Goal: Transaction & Acquisition: Purchase product/service

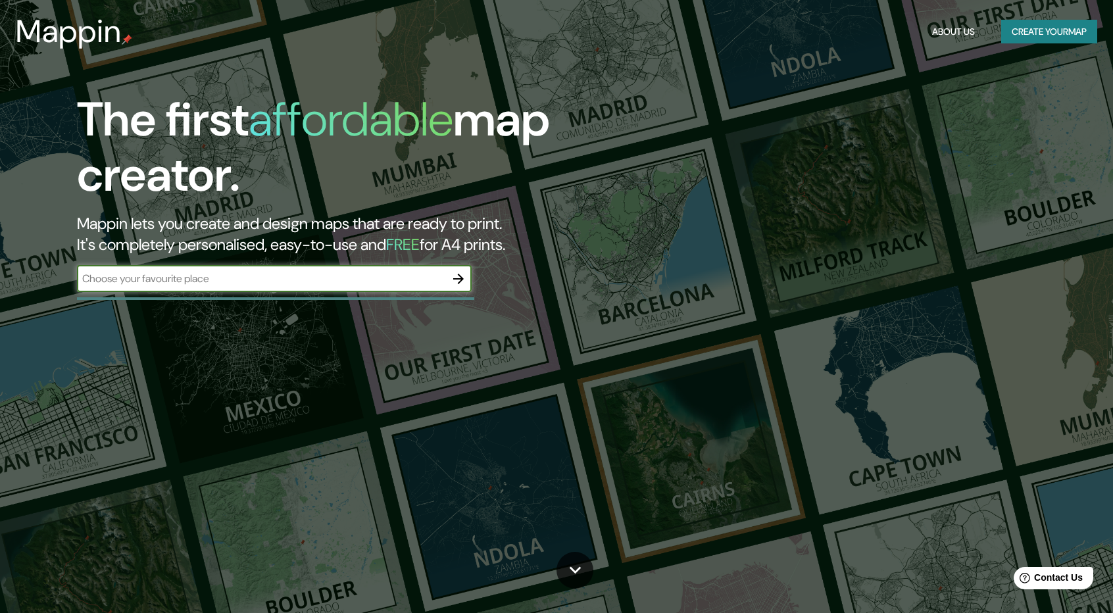
click at [351, 281] on input "text" at bounding box center [261, 278] width 368 height 15
click at [458, 281] on icon "button" at bounding box center [458, 279] width 16 height 16
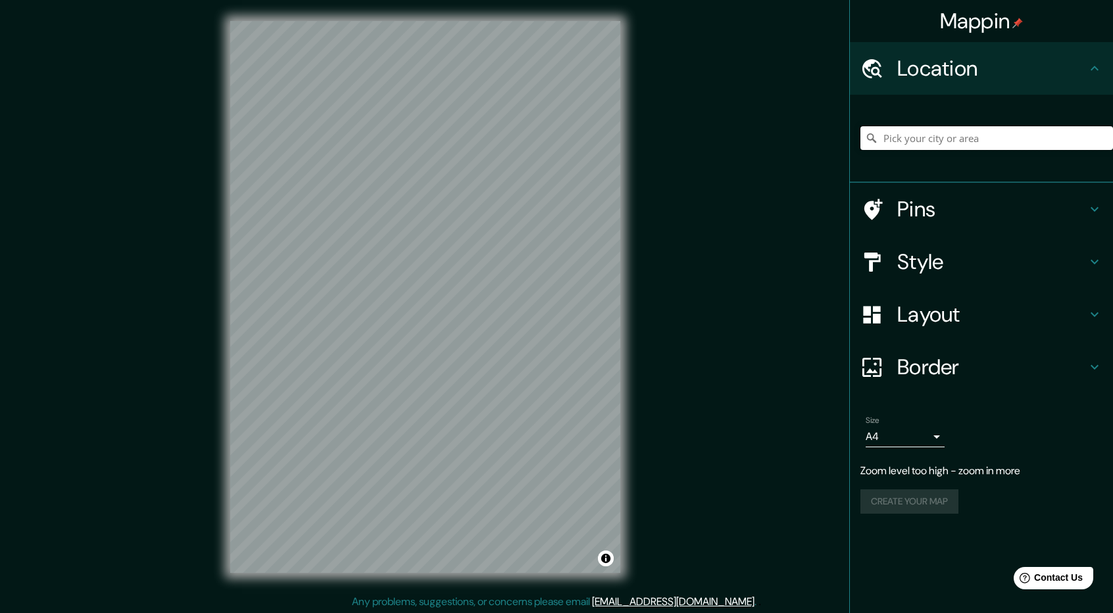
click at [944, 144] on input "Pick your city or area" at bounding box center [986, 138] width 253 height 24
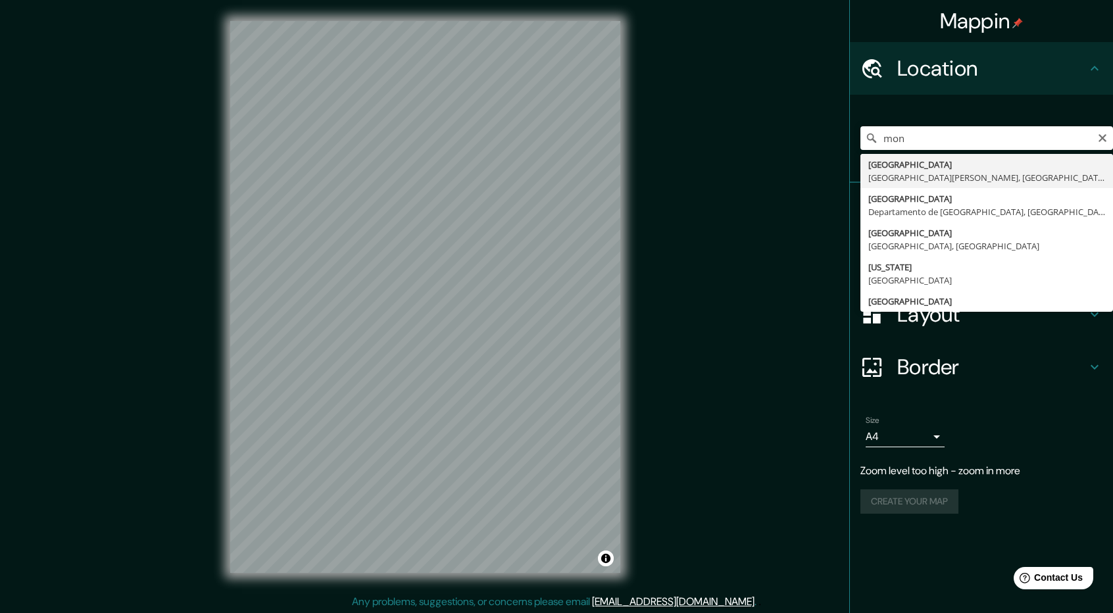
type input "Monterrey, Nuevo León, México"
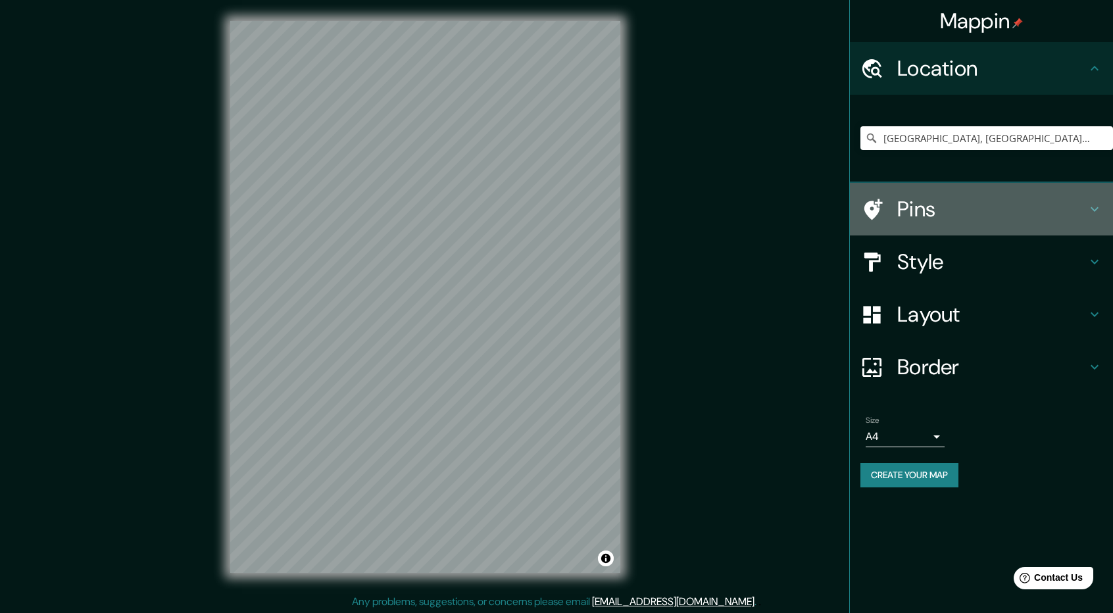
click at [1087, 210] on icon at bounding box center [1094, 209] width 16 height 16
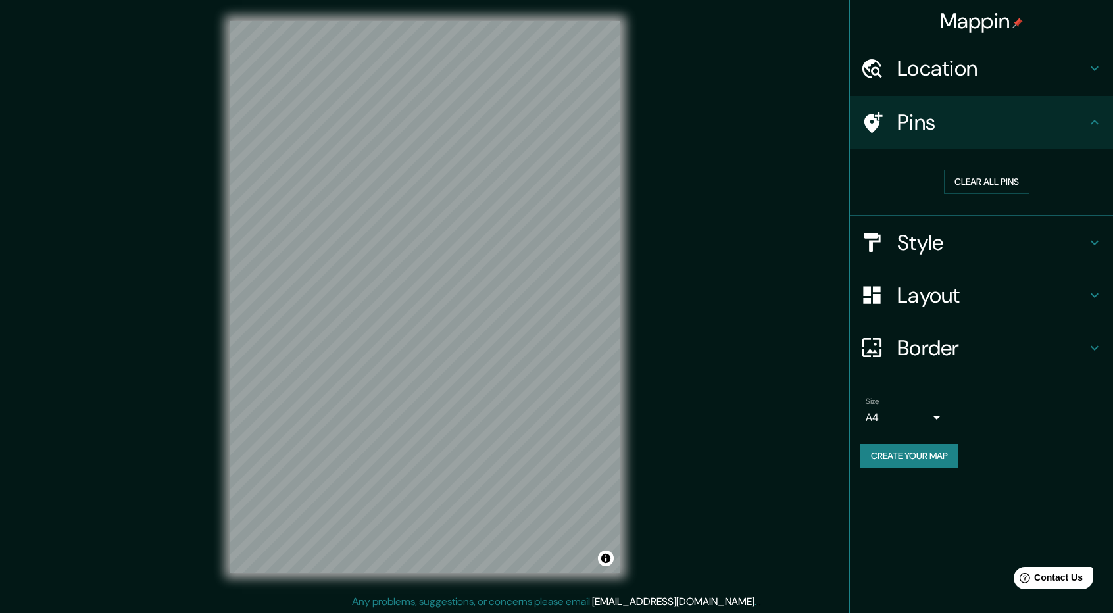
click at [1094, 126] on icon at bounding box center [1094, 122] width 16 height 16
click at [1098, 122] on icon at bounding box center [1094, 122] width 16 height 16
click at [1100, 246] on icon at bounding box center [1094, 243] width 16 height 16
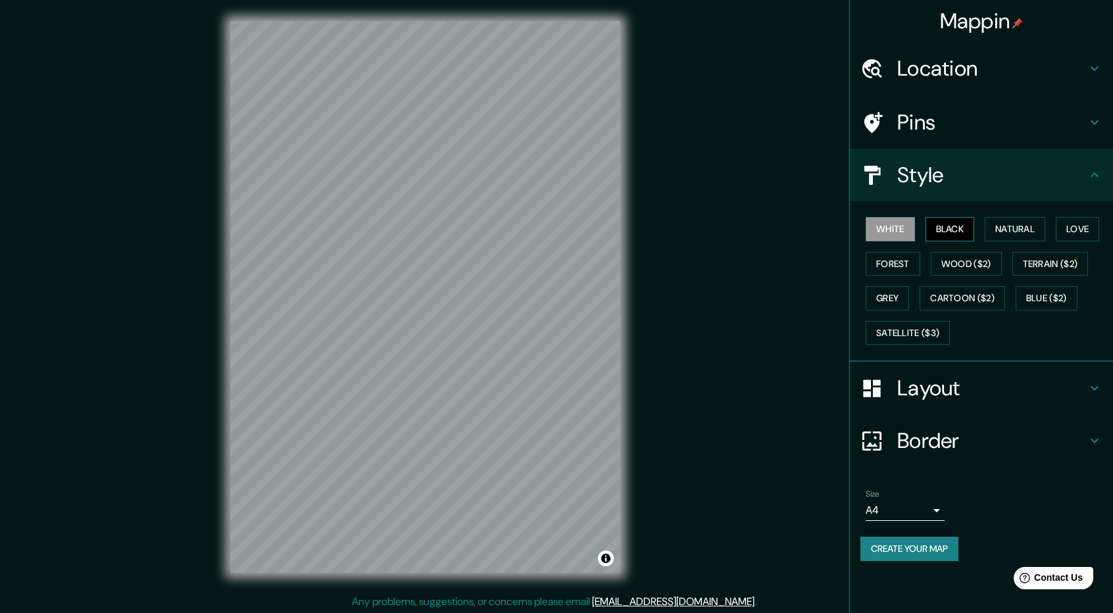
click at [954, 227] on button "Black" at bounding box center [949, 229] width 49 height 24
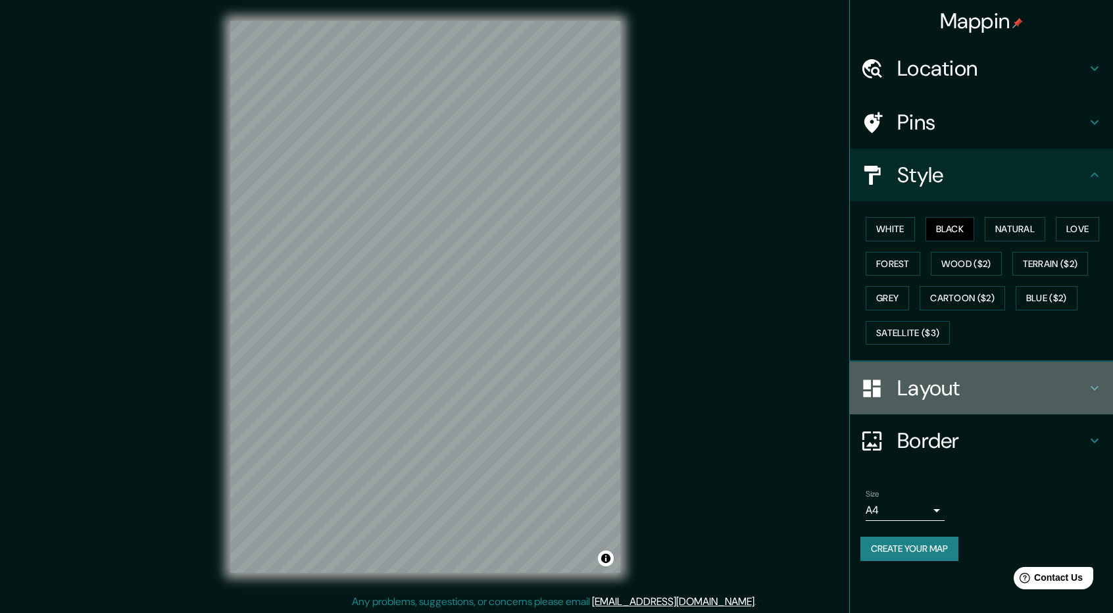
click at [1090, 382] on icon at bounding box center [1094, 388] width 16 height 16
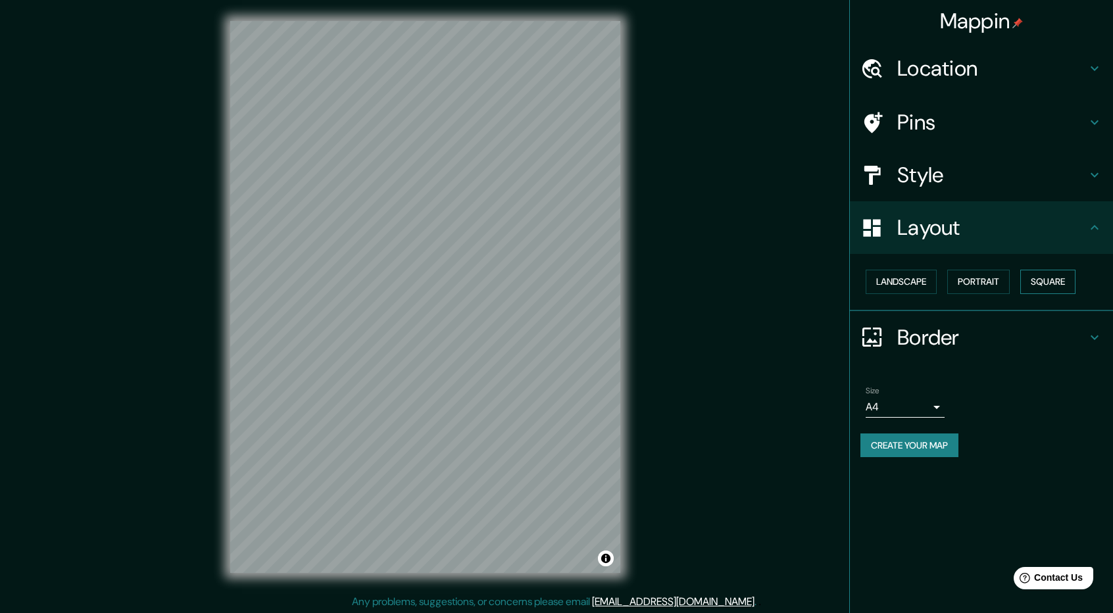
click at [1056, 284] on button "Square" at bounding box center [1047, 282] width 55 height 24
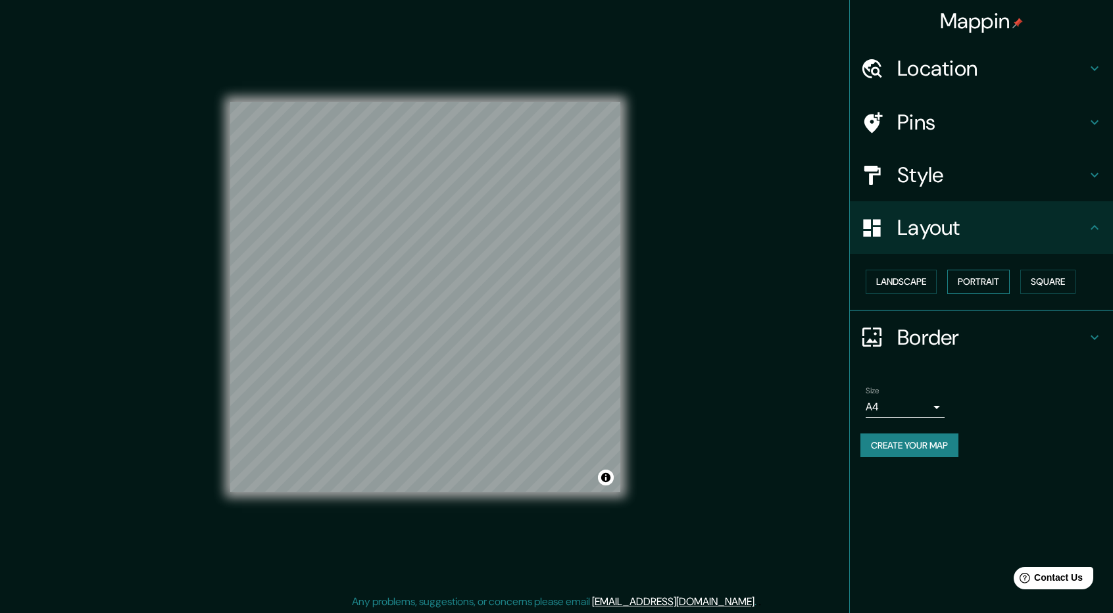
click at [992, 281] on button "Portrait" at bounding box center [978, 282] width 62 height 24
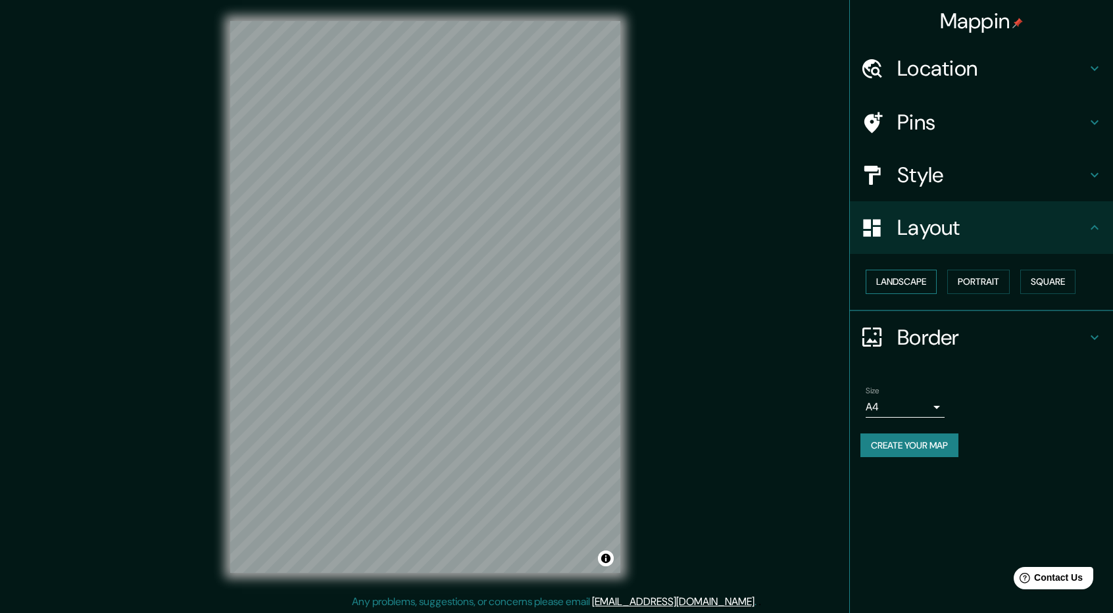
click at [919, 283] on button "Landscape" at bounding box center [900, 282] width 71 height 24
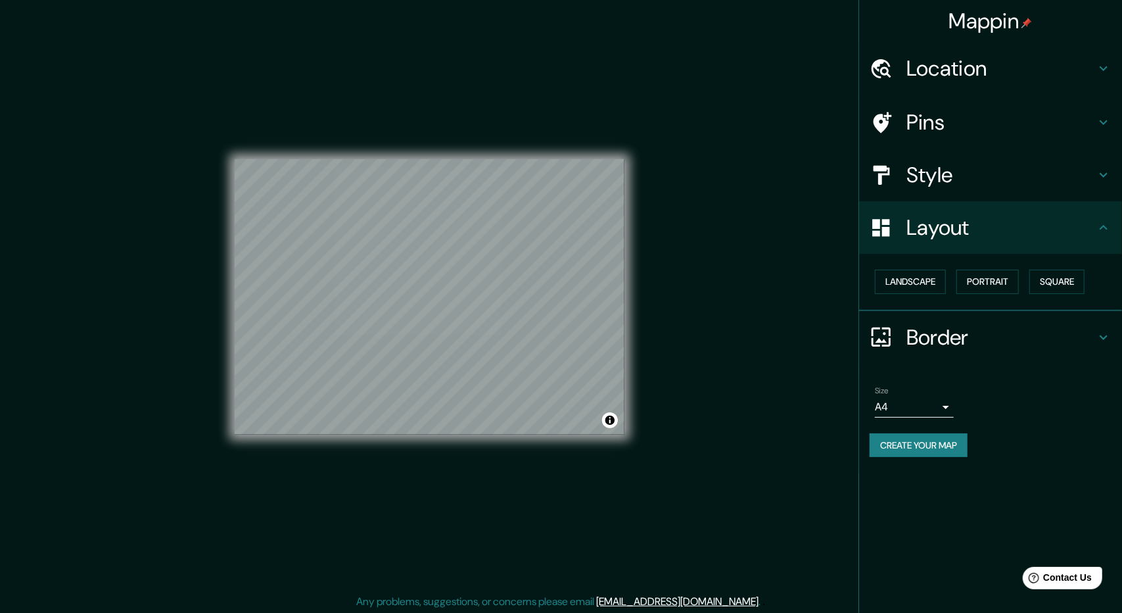
click at [936, 404] on body "Mappin Location Monterrey, Nuevo León, México Pins Style Layout Landscape Portr…" at bounding box center [561, 306] width 1122 height 613
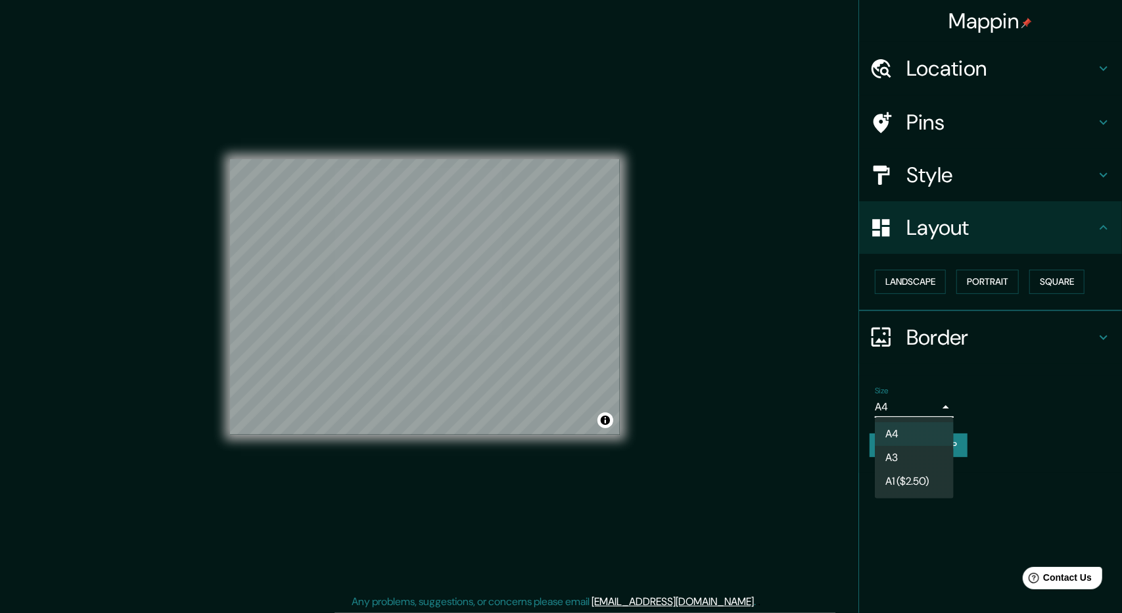
click at [984, 284] on div at bounding box center [561, 306] width 1122 height 613
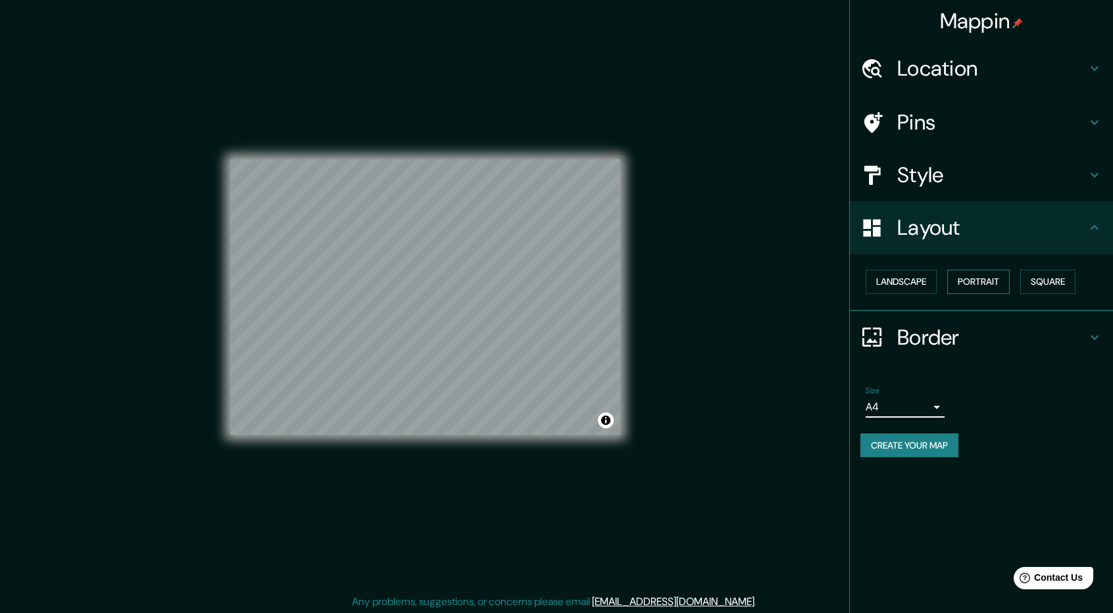
click at [977, 276] on button "Portrait" at bounding box center [978, 282] width 62 height 24
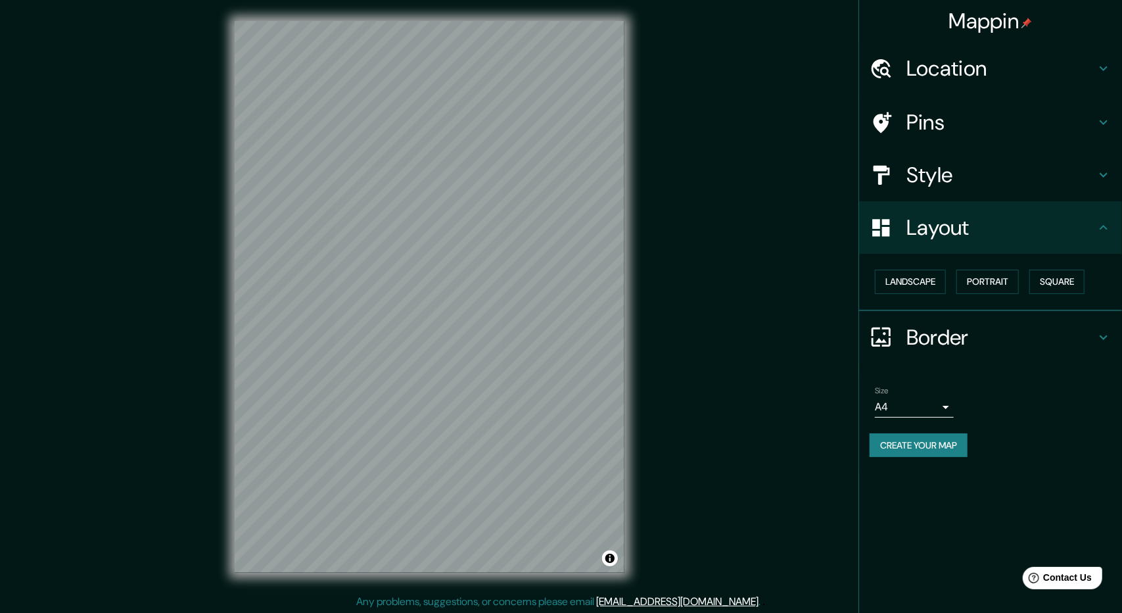
click at [936, 404] on body "Mappin Location Monterrey, Nuevo León, México Pins Style Layout Landscape Portr…" at bounding box center [561, 306] width 1122 height 613
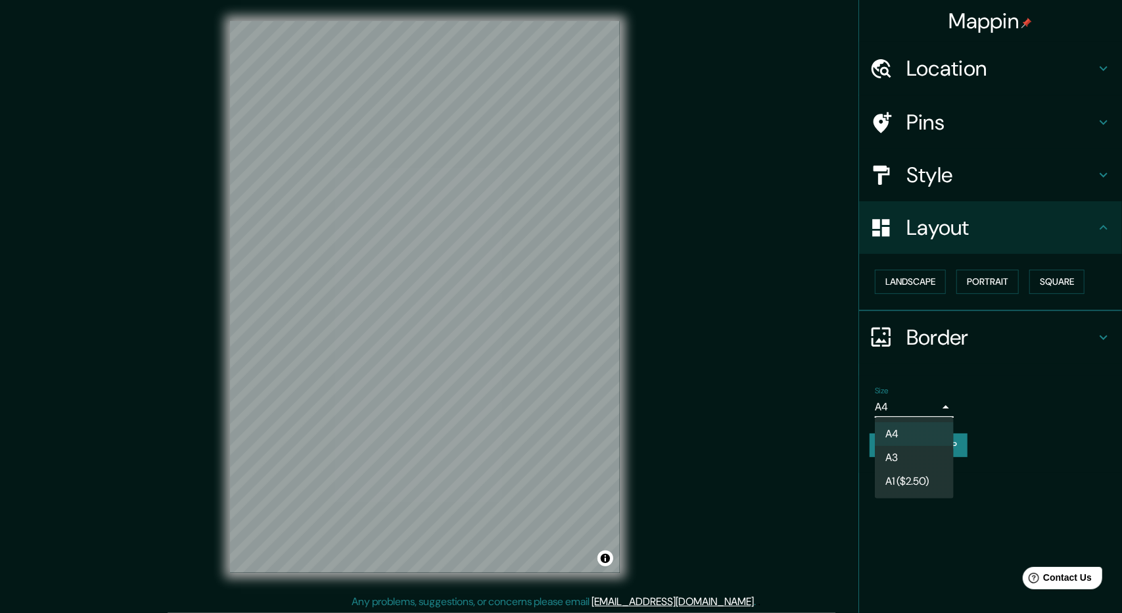
click at [906, 456] on li "A3" at bounding box center [914, 458] width 79 height 24
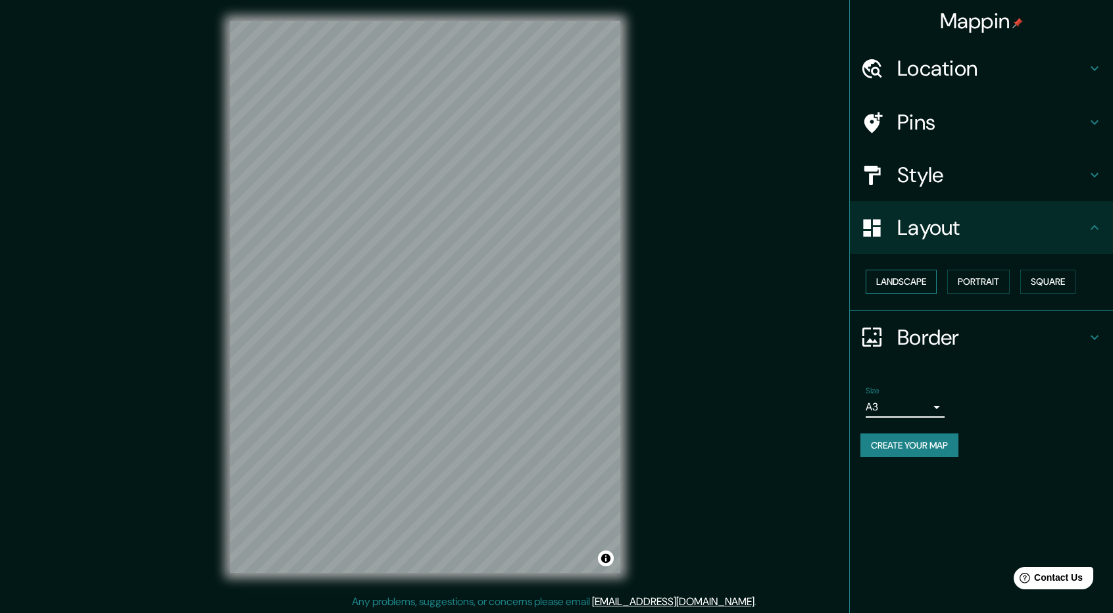
click at [915, 281] on button "Landscape" at bounding box center [900, 282] width 71 height 24
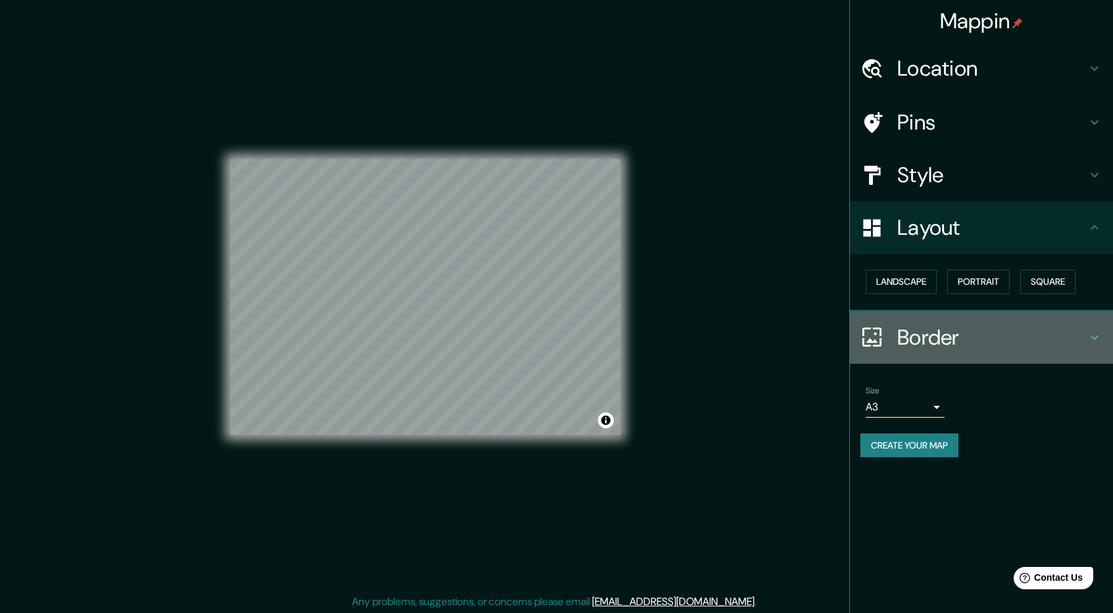
click at [1099, 339] on icon at bounding box center [1094, 337] width 16 height 16
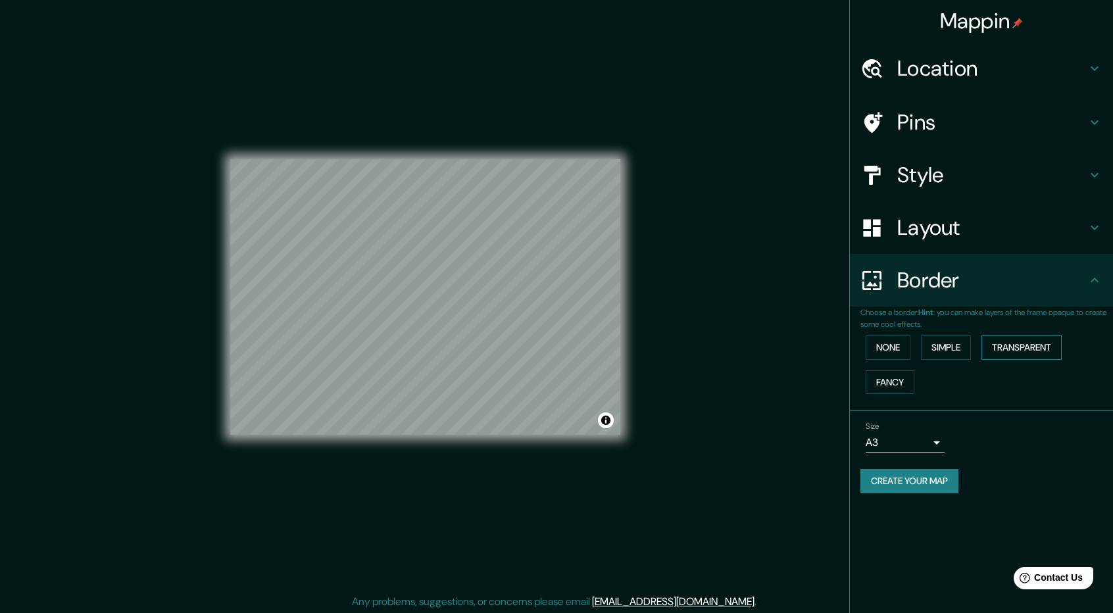
click at [1016, 347] on button "Transparent" at bounding box center [1021, 347] width 80 height 24
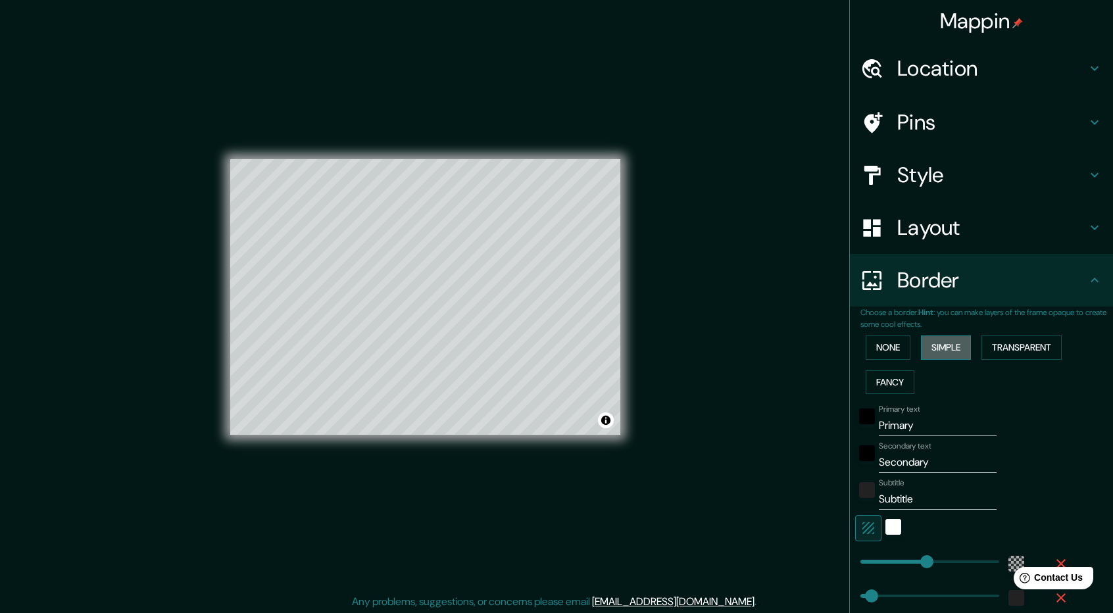
click at [928, 344] on button "Simple" at bounding box center [946, 347] width 50 height 24
click at [902, 343] on div "None Simple Transparent Fancy" at bounding box center [986, 364] width 253 height 69
click at [889, 345] on button "None" at bounding box center [887, 347] width 45 height 24
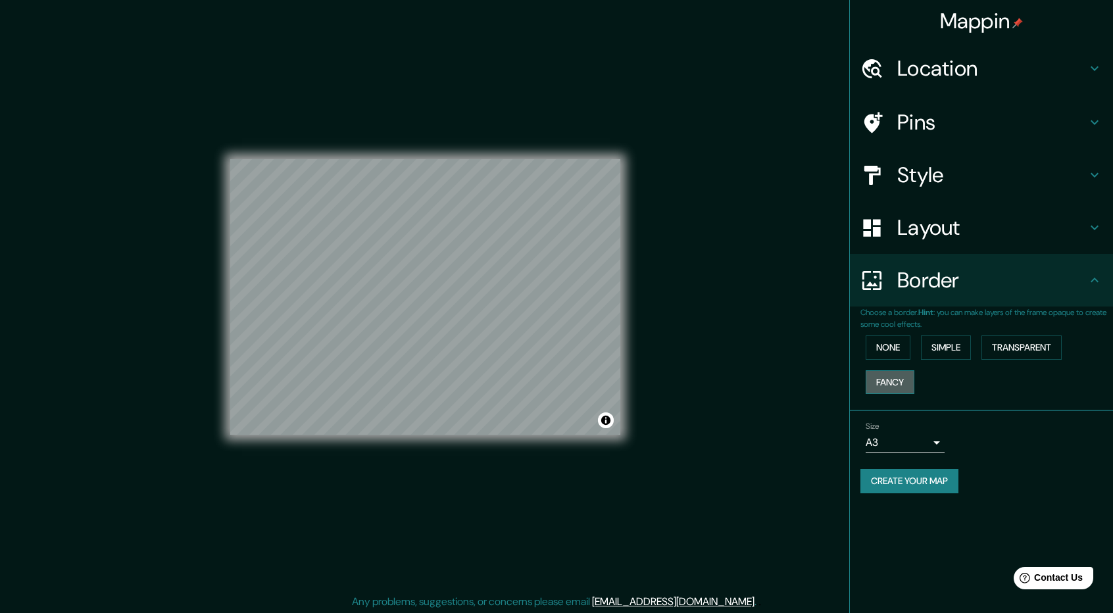
click at [881, 385] on button "Fancy" at bounding box center [889, 382] width 49 height 24
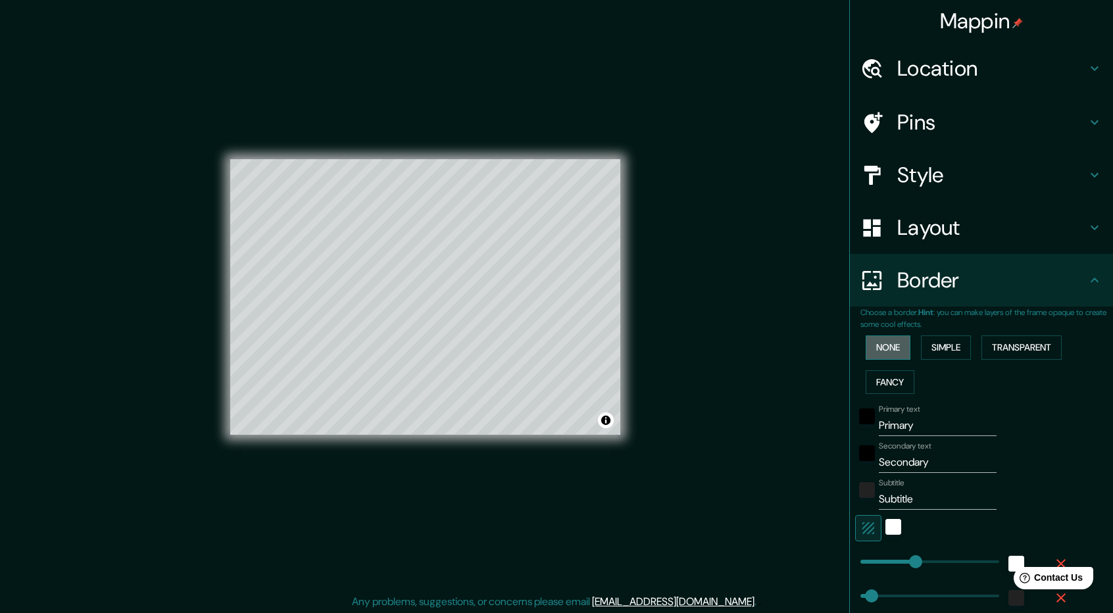
click at [888, 345] on button "None" at bounding box center [887, 347] width 45 height 24
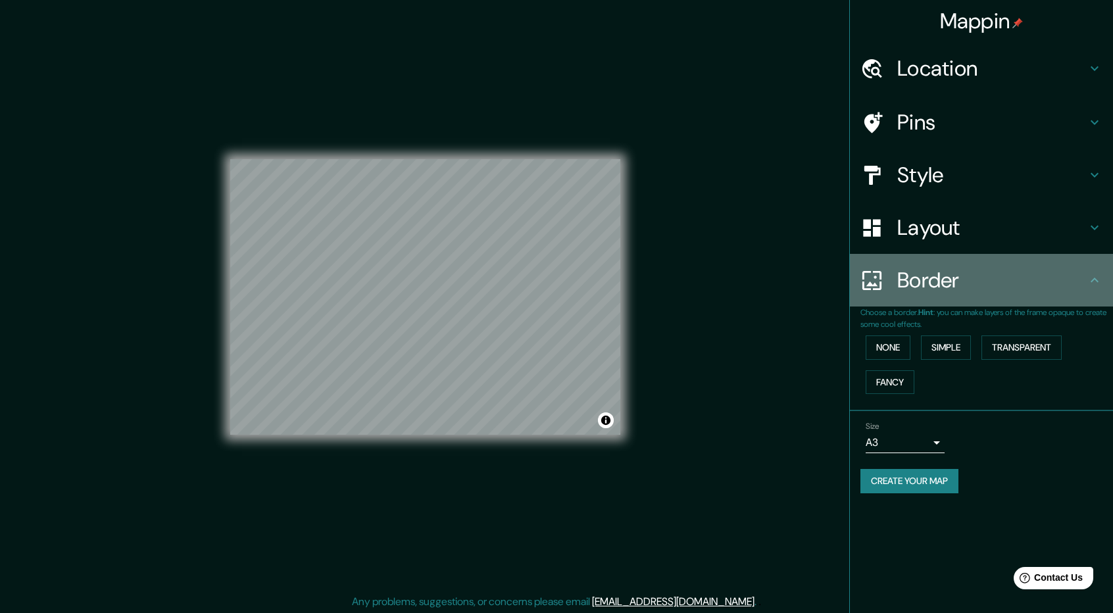
click at [1090, 278] on icon at bounding box center [1094, 280] width 16 height 16
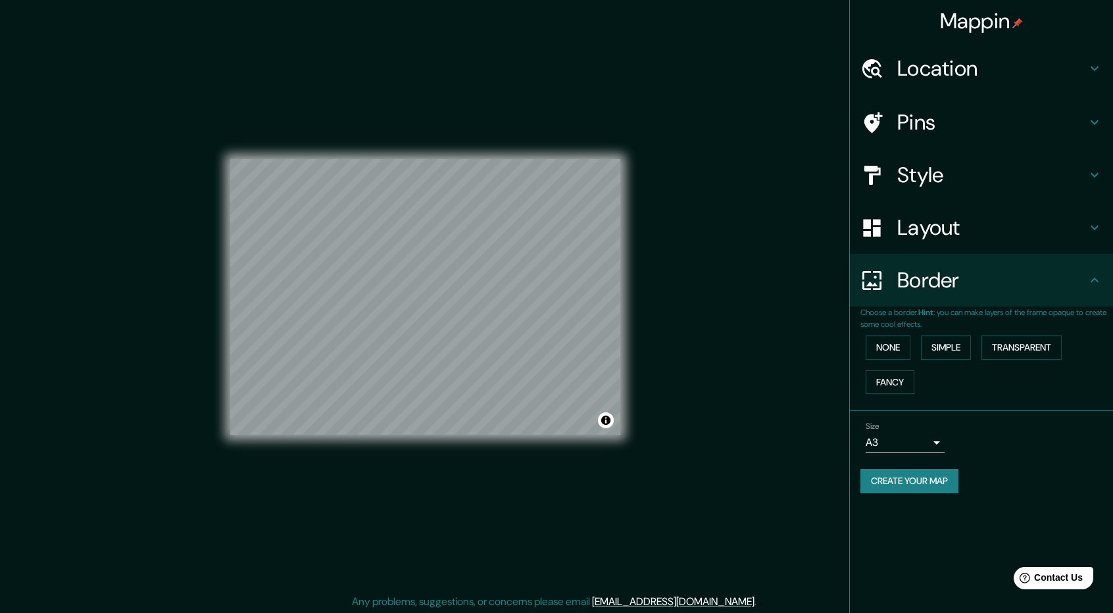
click at [1095, 226] on icon at bounding box center [1094, 228] width 16 height 16
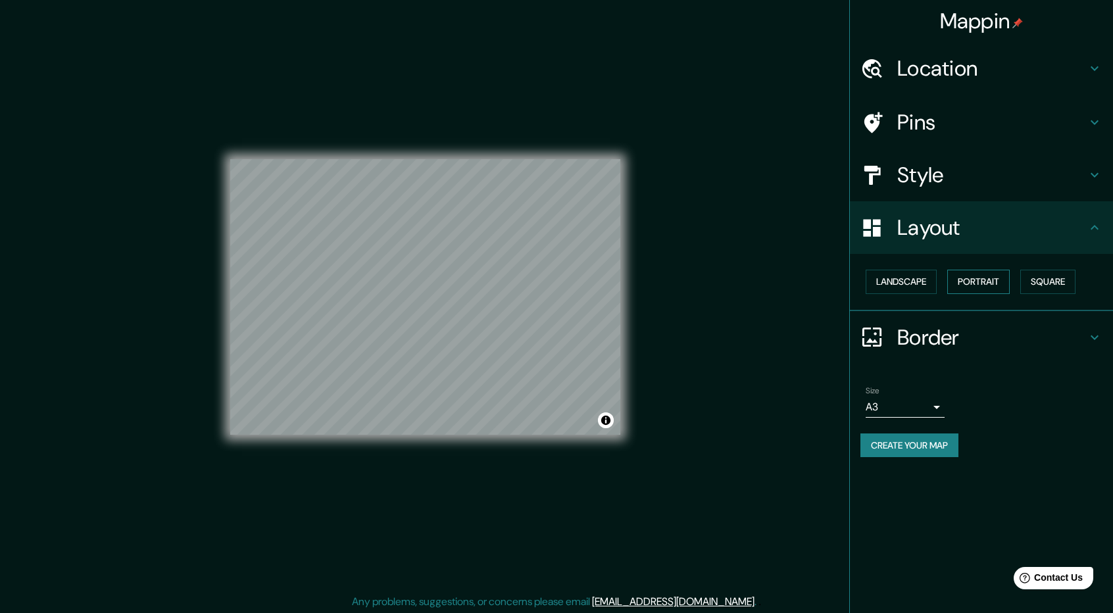
click at [977, 287] on button "Portrait" at bounding box center [978, 282] width 62 height 24
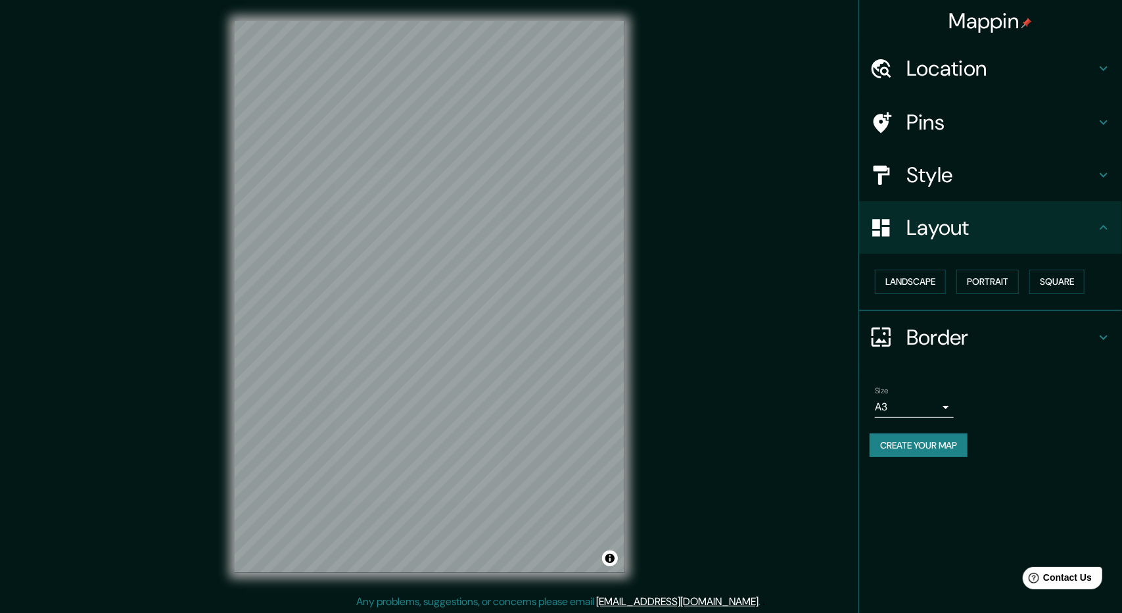
click at [932, 406] on body "Mappin Location Monterrey, Nuevo León, México Pins Style Layout Landscape Portr…" at bounding box center [561, 306] width 1122 height 613
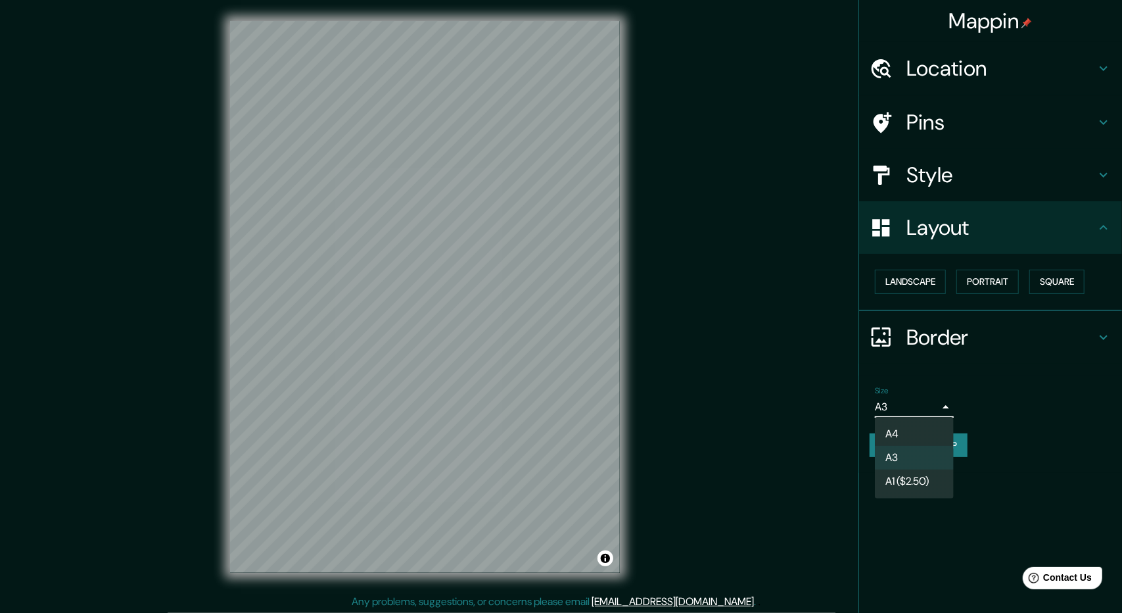
click at [911, 483] on li "A1 ($2.50)" at bounding box center [914, 481] width 79 height 24
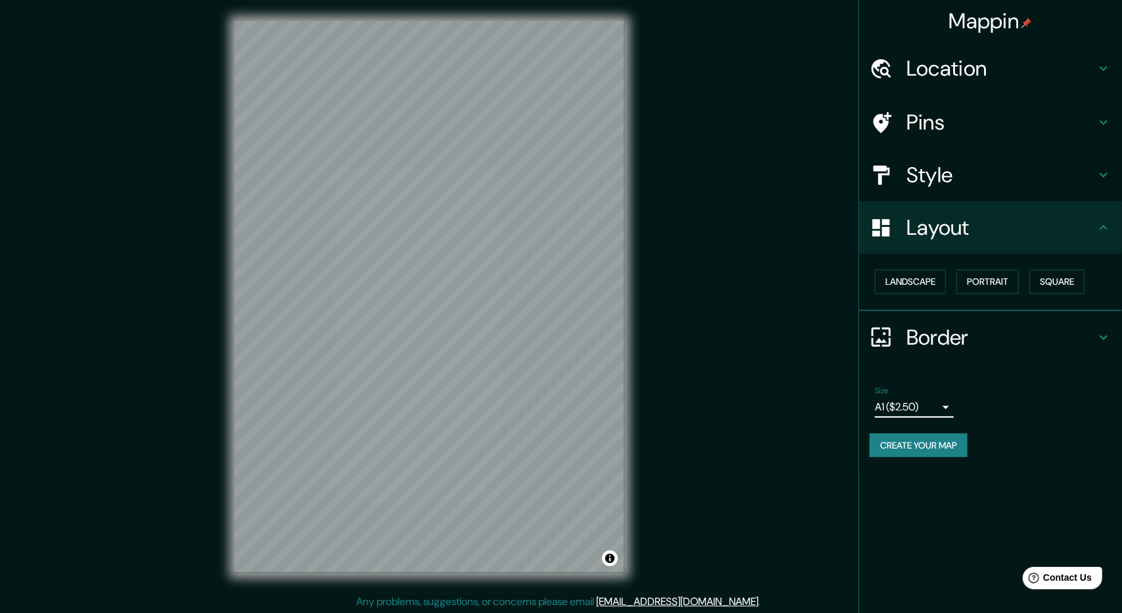
click at [938, 406] on body "Mappin Location Monterrey, Nuevo León, México Pins Style Layout Landscape Portr…" at bounding box center [561, 306] width 1122 height 613
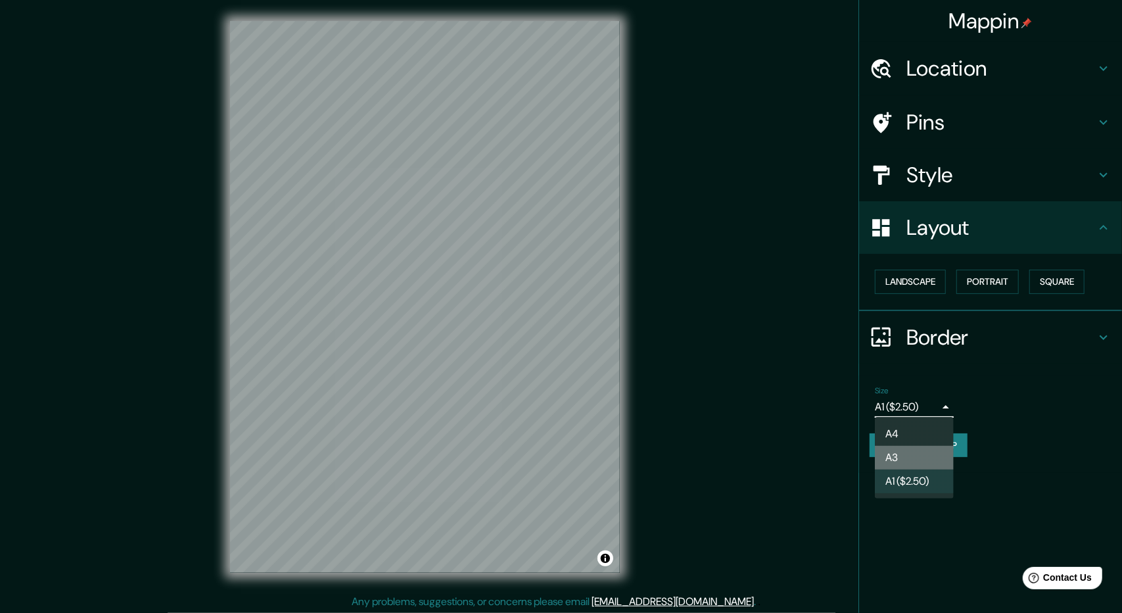
click at [896, 452] on li "A3" at bounding box center [914, 458] width 79 height 24
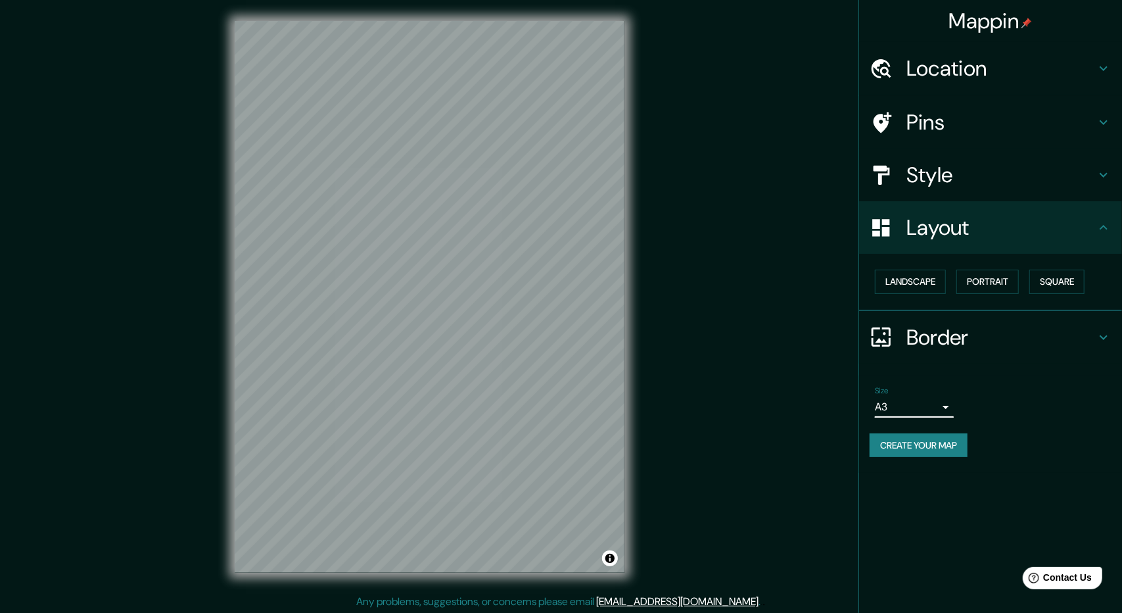
click at [923, 403] on body "Mappin Location Monterrey, Nuevo León, México Pins Style Layout Landscape Portr…" at bounding box center [561, 306] width 1122 height 613
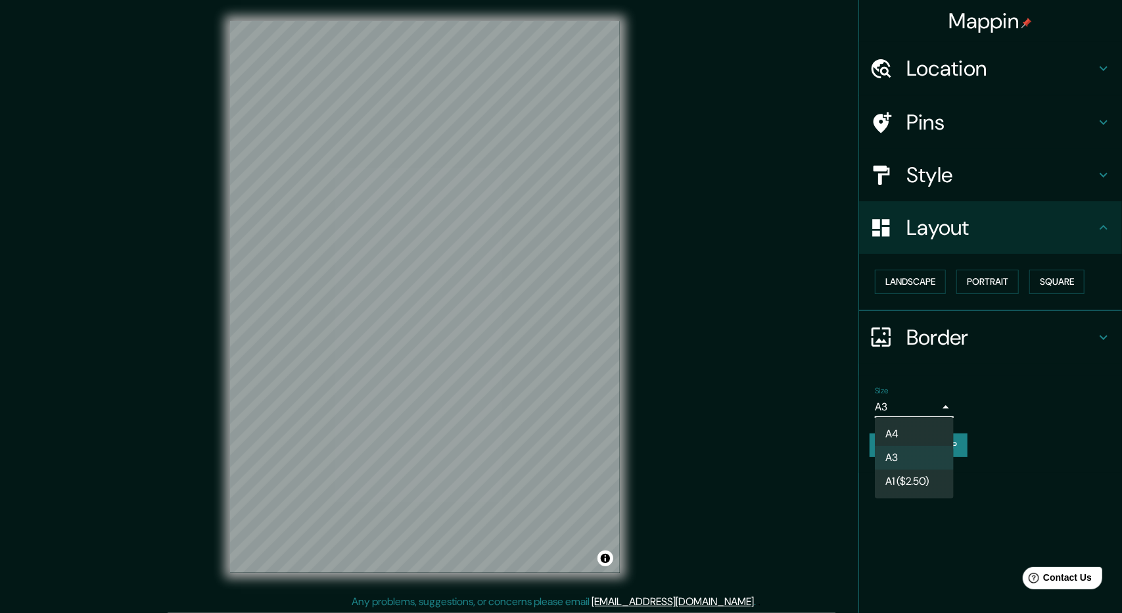
click at [906, 435] on li "A4" at bounding box center [914, 434] width 79 height 24
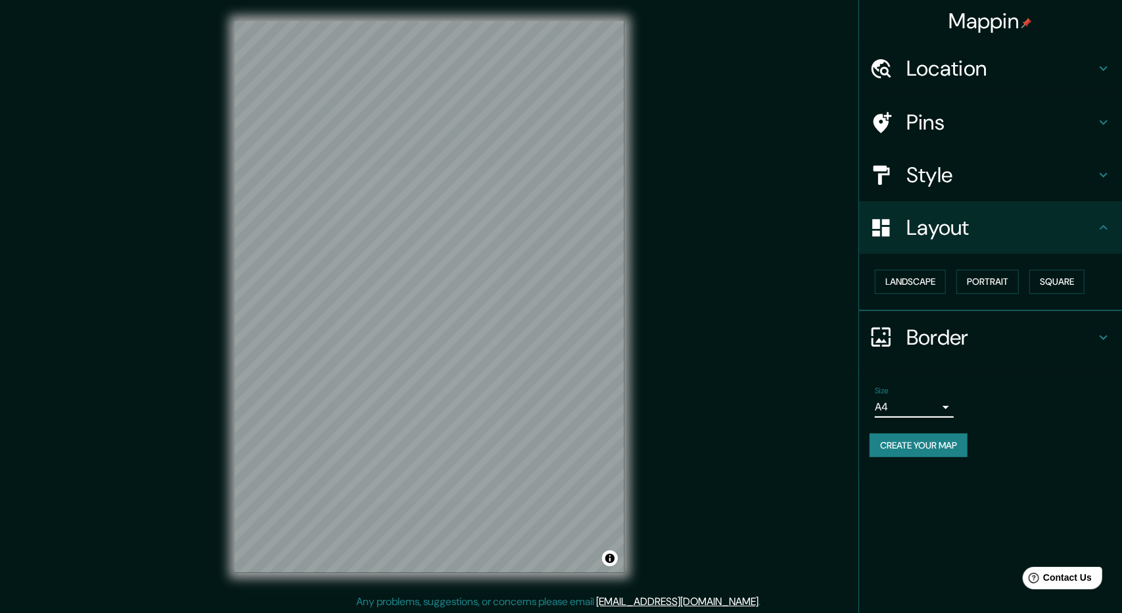
click at [931, 400] on body "Mappin Location Monterrey, Nuevo León, México Pins Style Layout Landscape Portr…" at bounding box center [561, 306] width 1122 height 613
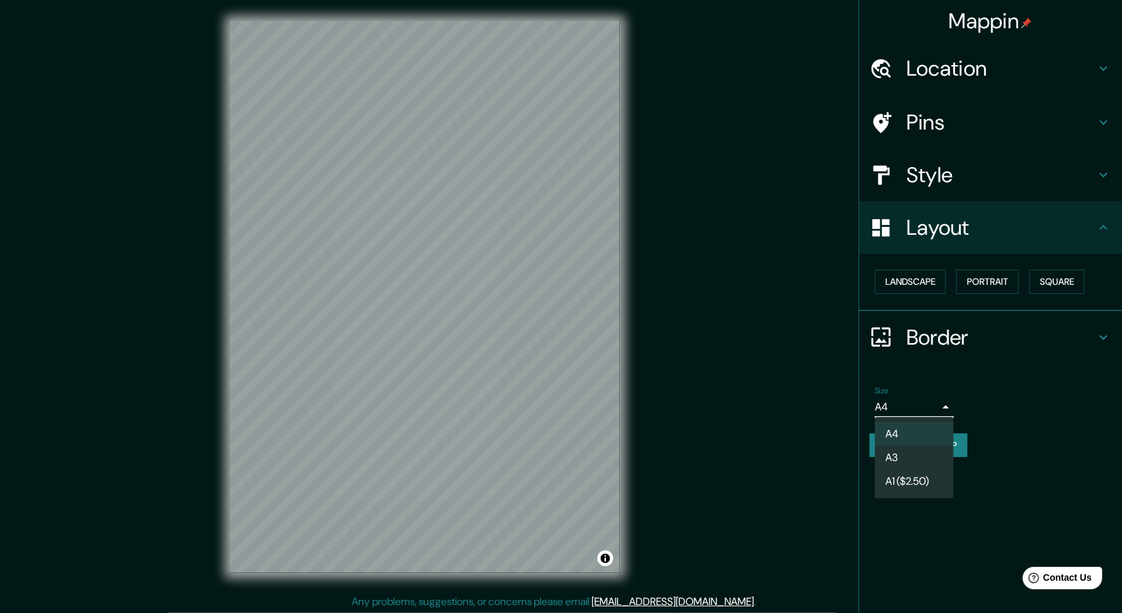
click at [898, 456] on li "A3" at bounding box center [914, 458] width 79 height 24
type input "a4"
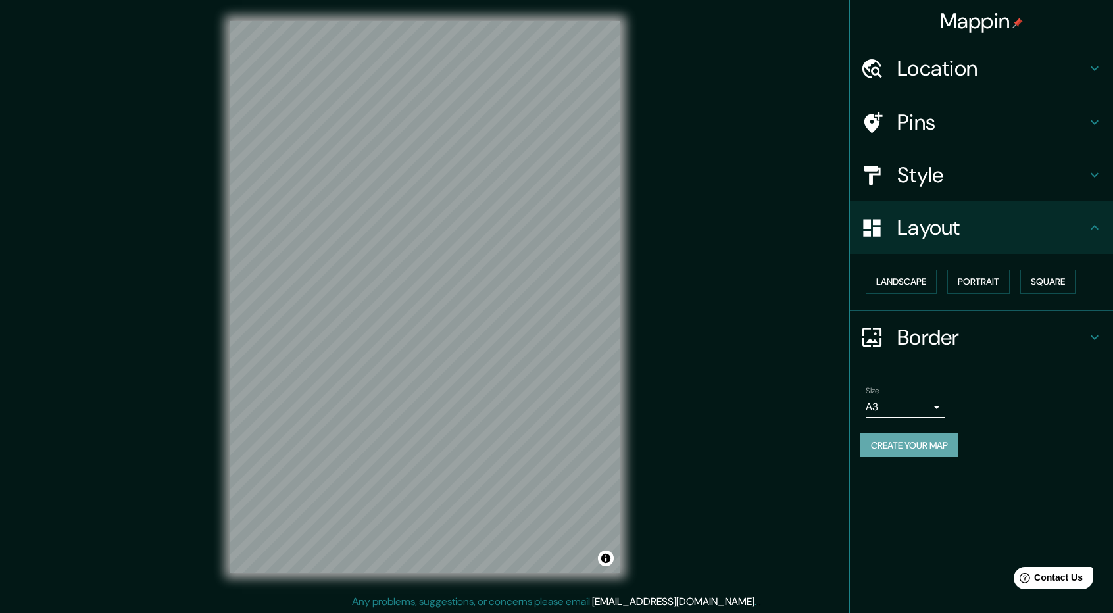
click at [923, 450] on button "Create your map" at bounding box center [909, 445] width 98 height 24
click at [929, 444] on button "Create your map" at bounding box center [909, 445] width 98 height 24
click at [1089, 174] on icon at bounding box center [1094, 175] width 16 height 16
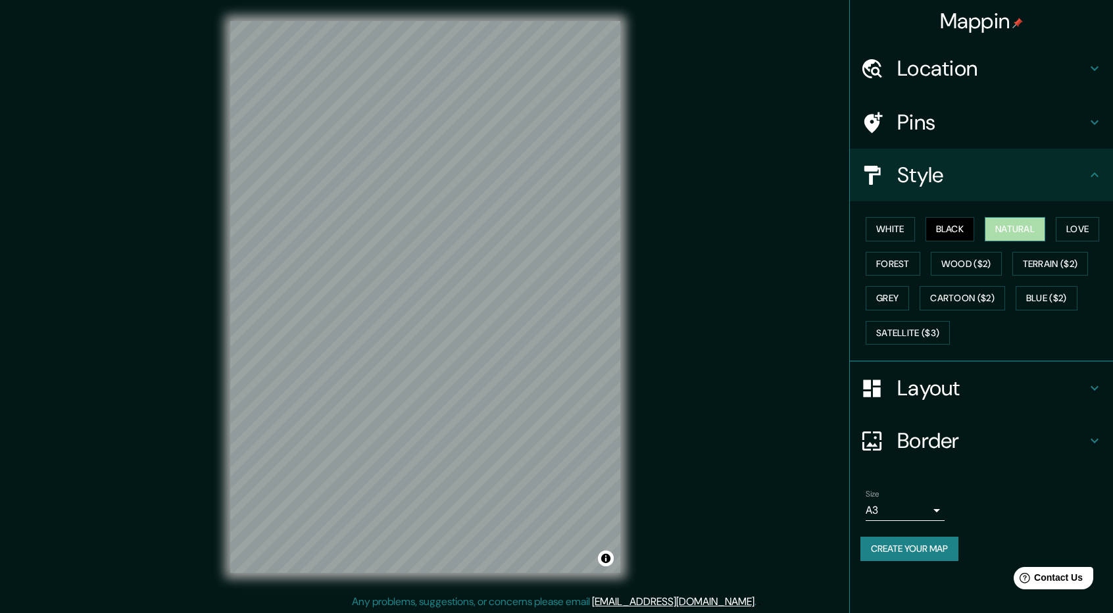
click at [1018, 228] on button "Natural" at bounding box center [1014, 229] width 60 height 24
click at [1090, 236] on button "Love" at bounding box center [1076, 229] width 43 height 24
click at [908, 231] on button "White" at bounding box center [889, 229] width 49 height 24
click at [907, 268] on button "Forest" at bounding box center [892, 264] width 55 height 24
click at [892, 296] on button "Grey" at bounding box center [886, 298] width 43 height 24
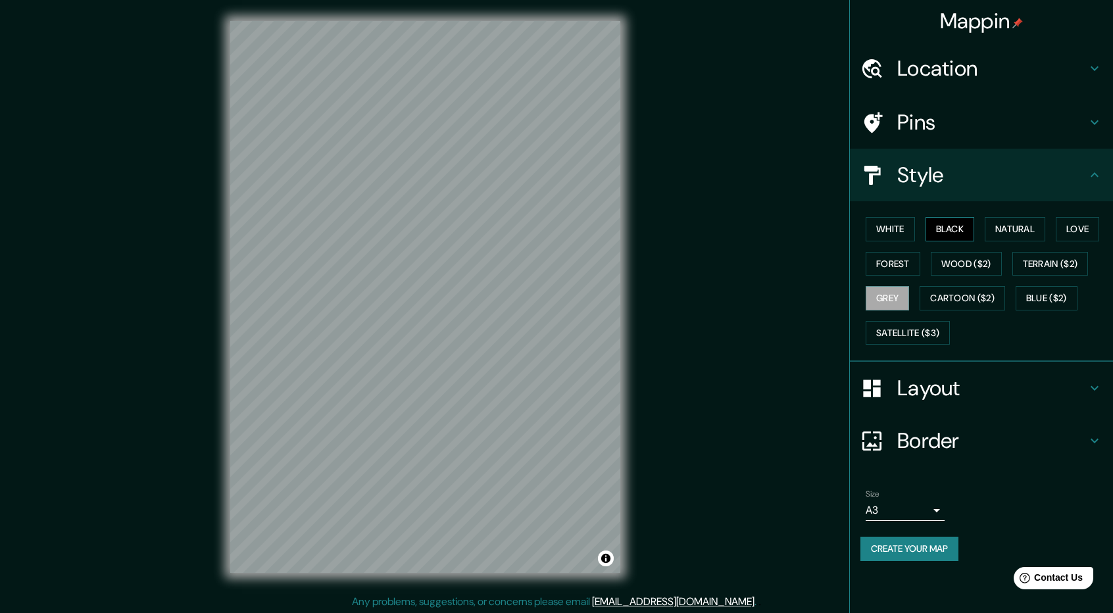
click at [951, 227] on button "Black" at bounding box center [949, 229] width 49 height 24
click at [1047, 300] on button "Blue ($2)" at bounding box center [1046, 298] width 62 height 24
click at [951, 226] on button "Black" at bounding box center [949, 229] width 49 height 24
click at [919, 538] on button "Create your map" at bounding box center [909, 549] width 98 height 24
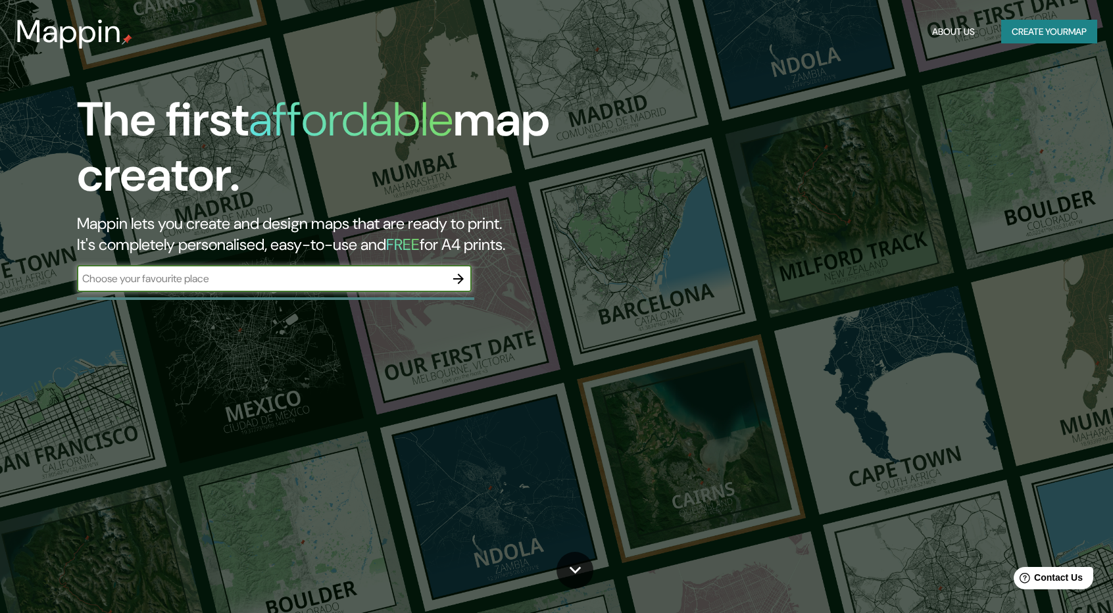
click at [454, 279] on icon "button" at bounding box center [458, 279] width 11 height 11
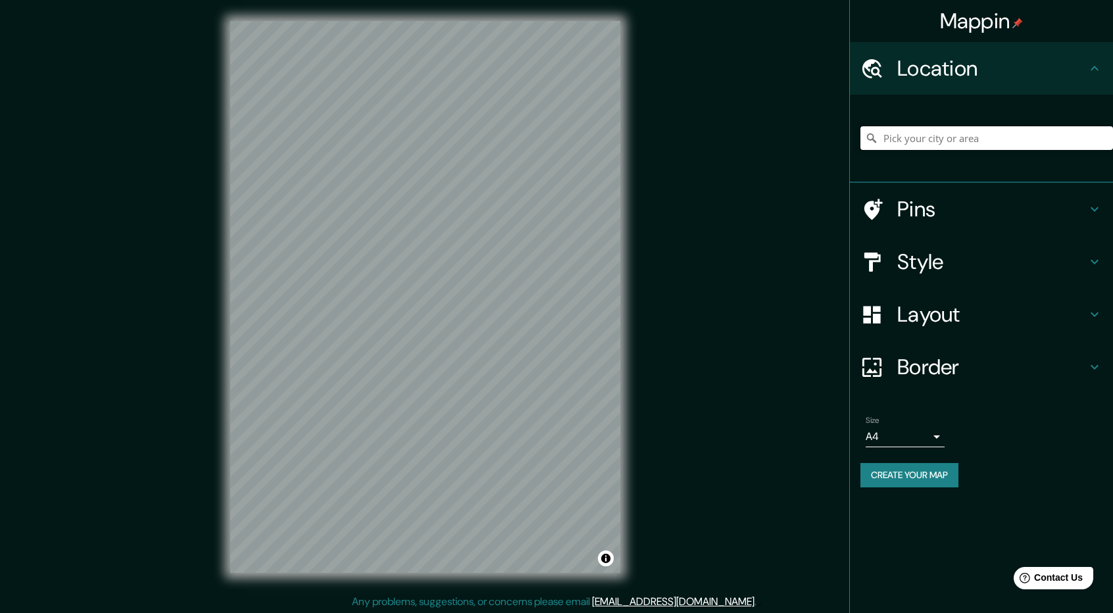
click at [988, 143] on input "Pick your city or area" at bounding box center [986, 138] width 253 height 24
type input "[GEOGRAPHIC_DATA], [GEOGRAPHIC_DATA][PERSON_NAME], [GEOGRAPHIC_DATA]"
click at [1102, 258] on div "Style" at bounding box center [981, 261] width 263 height 53
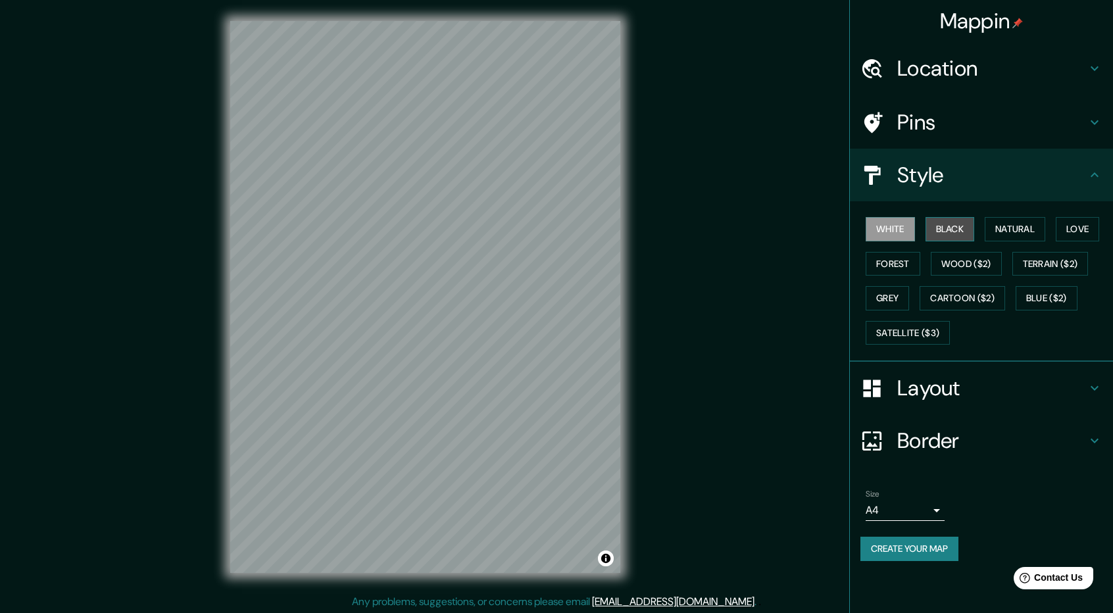
click at [957, 224] on button "Black" at bounding box center [949, 229] width 49 height 24
click at [947, 543] on button "Create your map" at bounding box center [909, 549] width 98 height 24
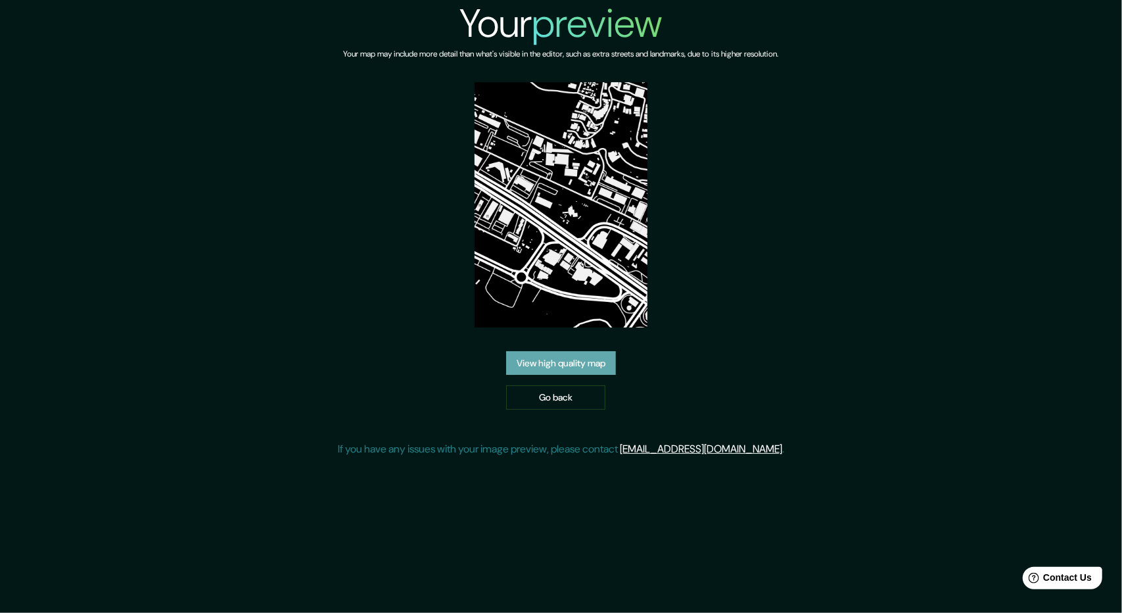
click at [586, 367] on link "View high quality map" at bounding box center [561, 363] width 110 height 24
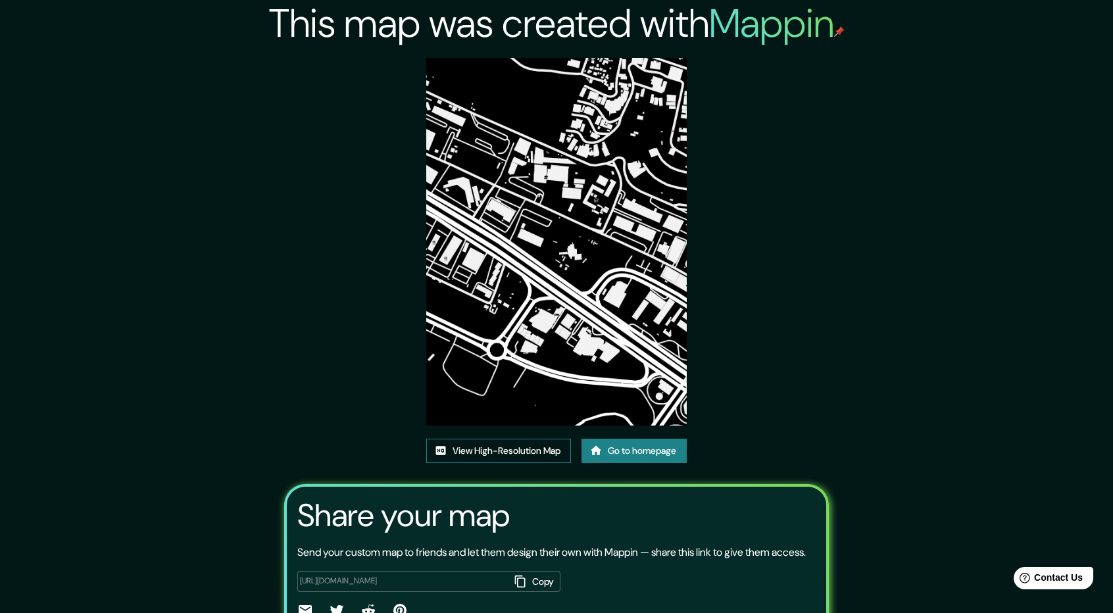
click at [535, 452] on link "View High-Resolution Map" at bounding box center [498, 451] width 145 height 24
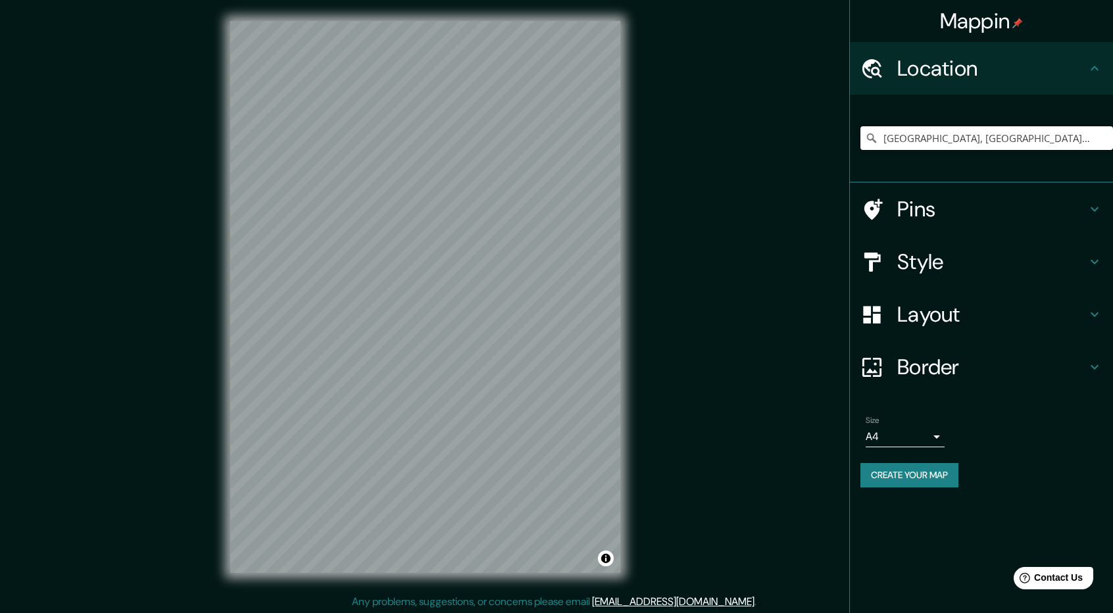
click at [1040, 129] on input "[GEOGRAPHIC_DATA], [GEOGRAPHIC_DATA][PERSON_NAME], [GEOGRAPHIC_DATA]" at bounding box center [986, 138] width 253 height 24
click at [1037, 143] on input "[GEOGRAPHIC_DATA], [GEOGRAPHIC_DATA][PERSON_NAME], [GEOGRAPHIC_DATA]" at bounding box center [986, 138] width 253 height 24
click at [1040, 137] on input "[GEOGRAPHIC_DATA], [GEOGRAPHIC_DATA][PERSON_NAME], [GEOGRAPHIC_DATA]" at bounding box center [986, 138] width 253 height 24
drag, startPoint x: 961, startPoint y: 139, endPoint x: 861, endPoint y: 155, distance: 100.5
click at [861, 155] on div "[GEOGRAPHIC_DATA], [GEOGRAPHIC_DATA][PERSON_NAME], [GEOGRAPHIC_DATA]" at bounding box center [986, 138] width 253 height 66
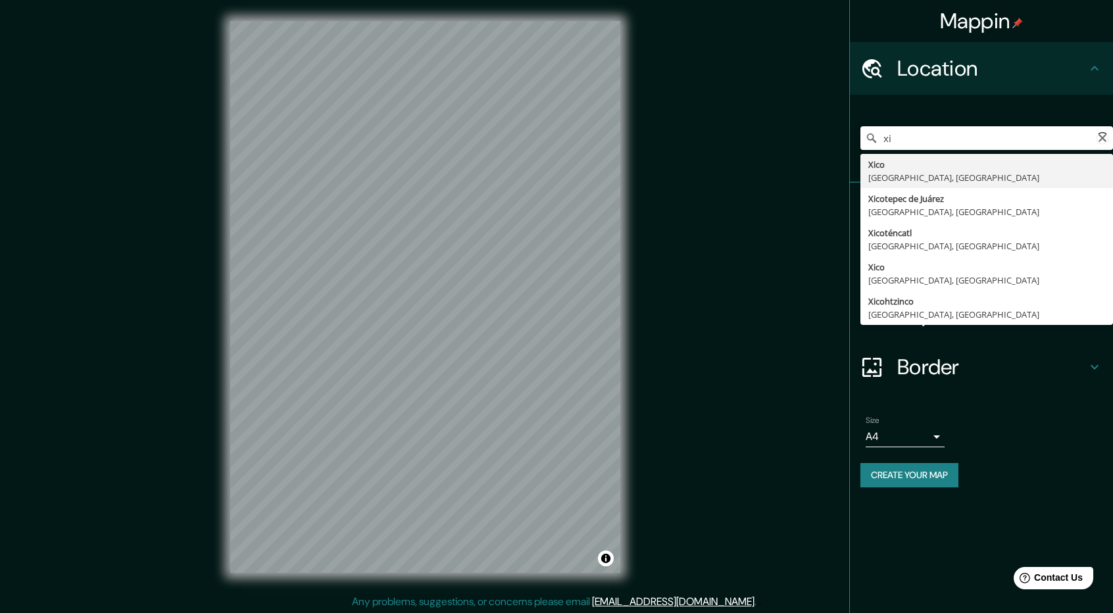
type input "x"
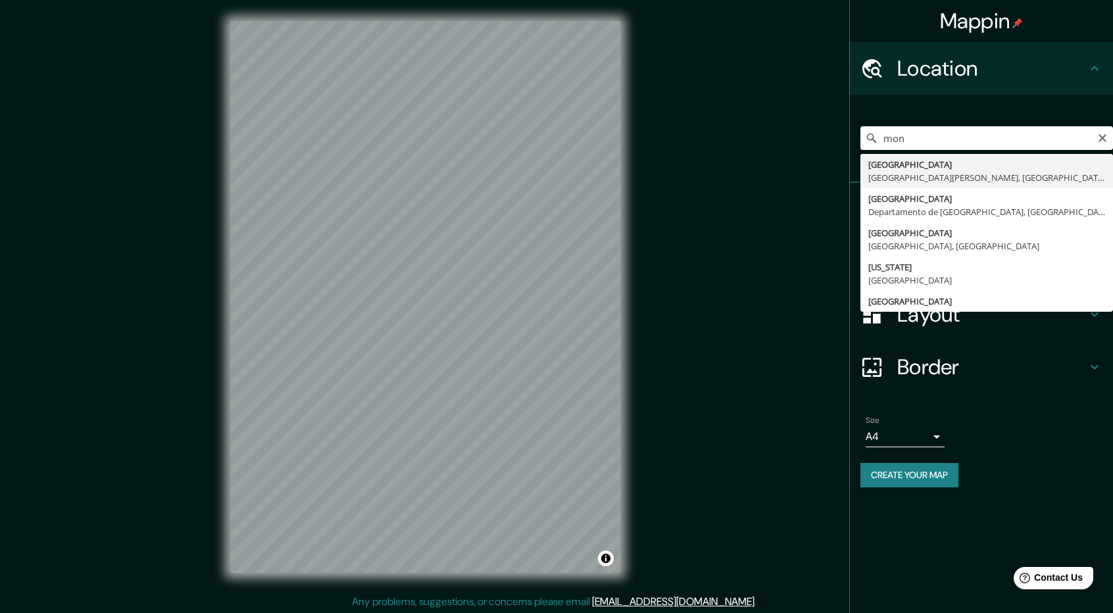
drag, startPoint x: 903, startPoint y: 176, endPoint x: 886, endPoint y: 176, distance: 17.1
type input "[GEOGRAPHIC_DATA], [GEOGRAPHIC_DATA][PERSON_NAME], [GEOGRAPHIC_DATA]"
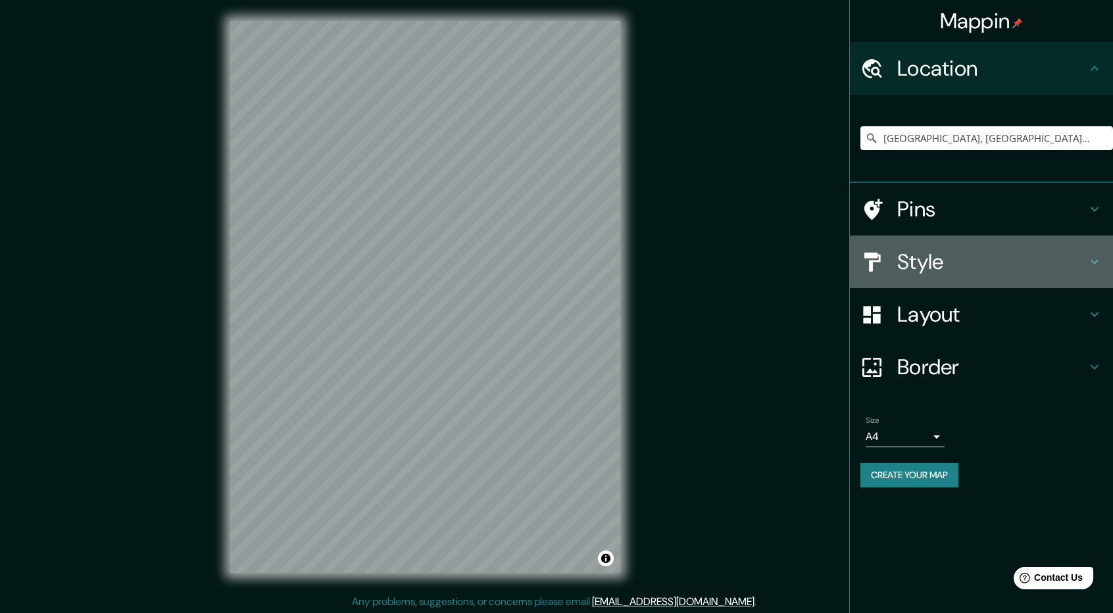
click at [1084, 260] on h4 "Style" at bounding box center [991, 262] width 189 height 26
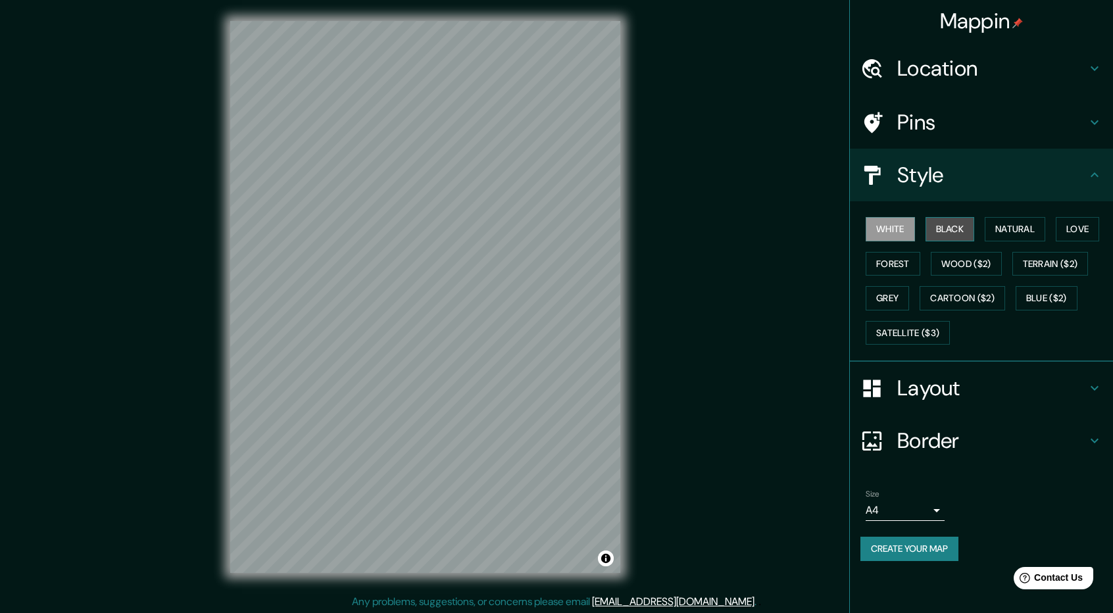
click at [957, 228] on button "Black" at bounding box center [949, 229] width 49 height 24
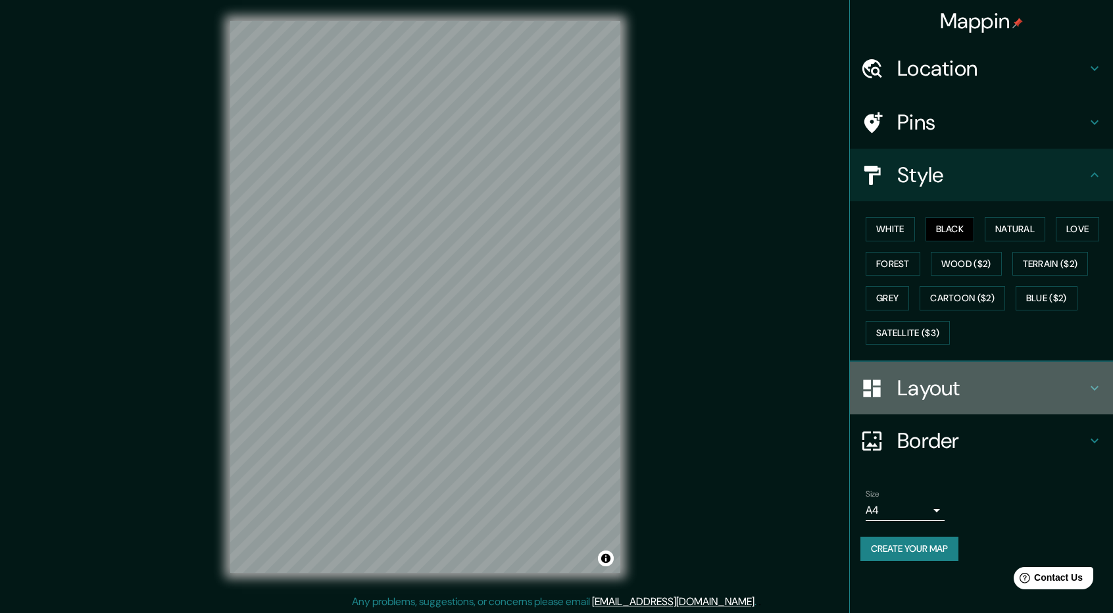
click at [1094, 393] on icon at bounding box center [1094, 388] width 16 height 16
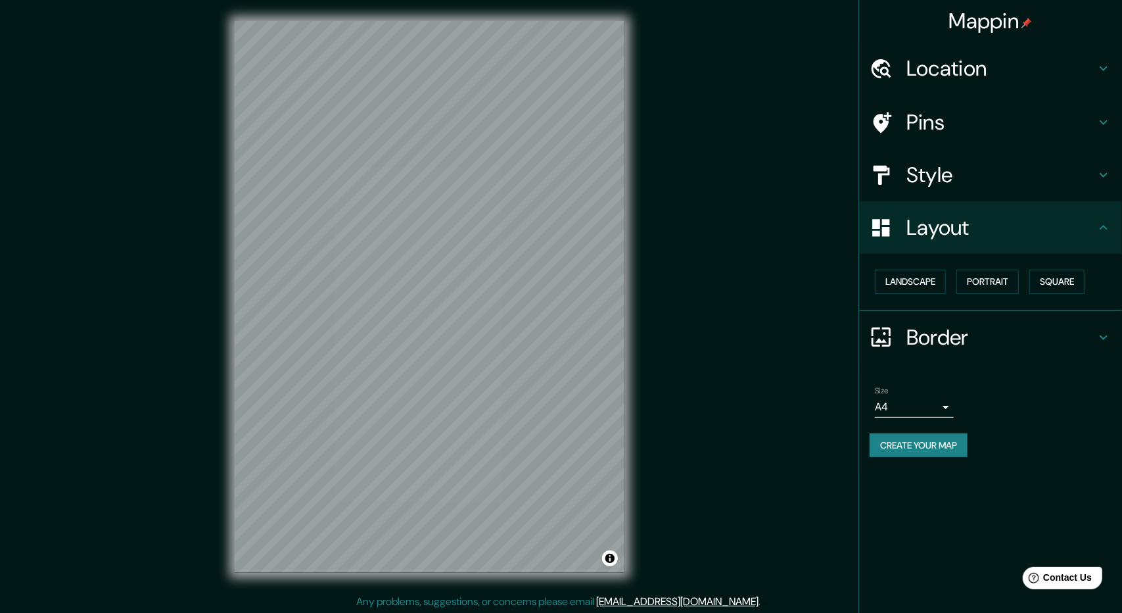
click at [936, 404] on body "Mappin Location Monterrey, Nuevo León, México Pins Style Layout Landscape Portr…" at bounding box center [561, 306] width 1122 height 613
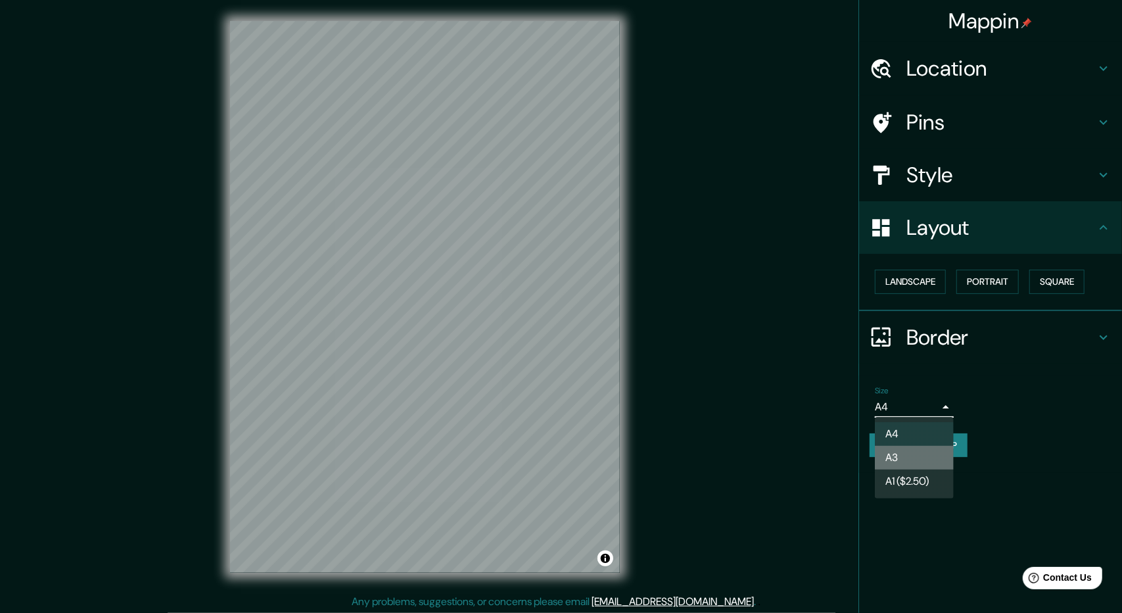
click at [911, 453] on li "A3" at bounding box center [914, 458] width 79 height 24
click at [930, 401] on body "Mappin Location Monterrey, Nuevo León, México Pins Style Layout Landscape Portr…" at bounding box center [561, 306] width 1122 height 613
click at [925, 434] on li "A4" at bounding box center [914, 434] width 79 height 24
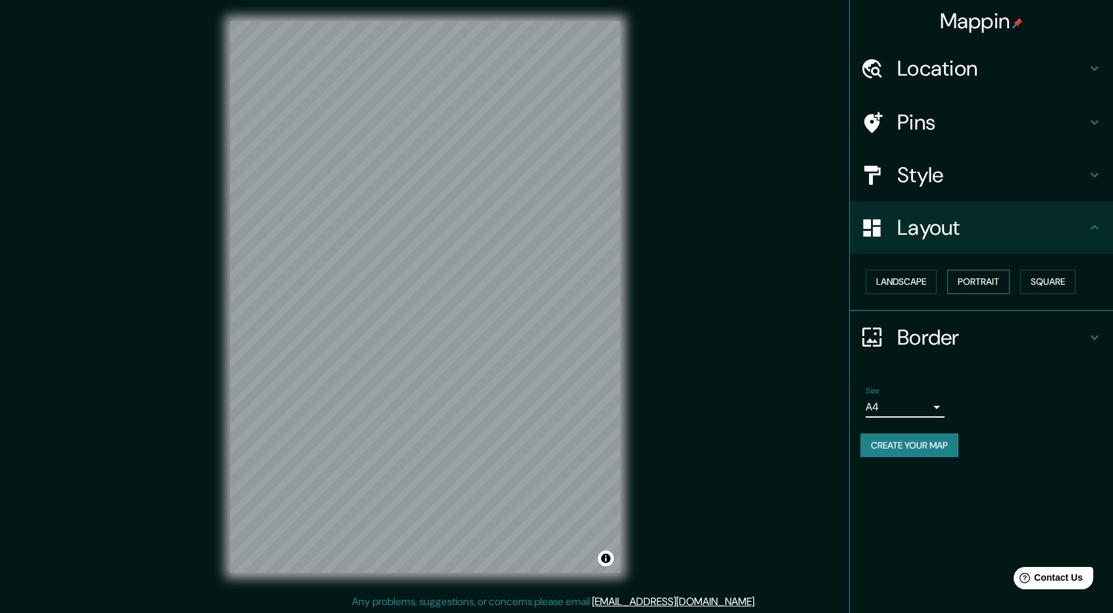
click at [981, 285] on button "Portrait" at bounding box center [978, 282] width 62 height 24
click at [911, 279] on button "Landscape" at bounding box center [900, 282] width 71 height 24
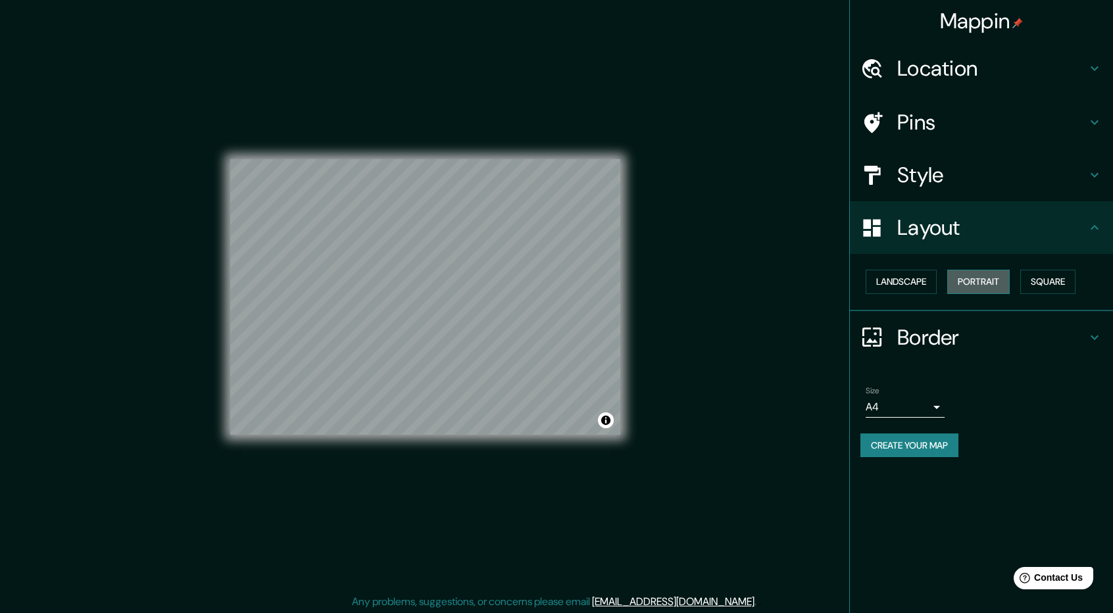
click at [993, 281] on button "Portrait" at bounding box center [978, 282] width 62 height 24
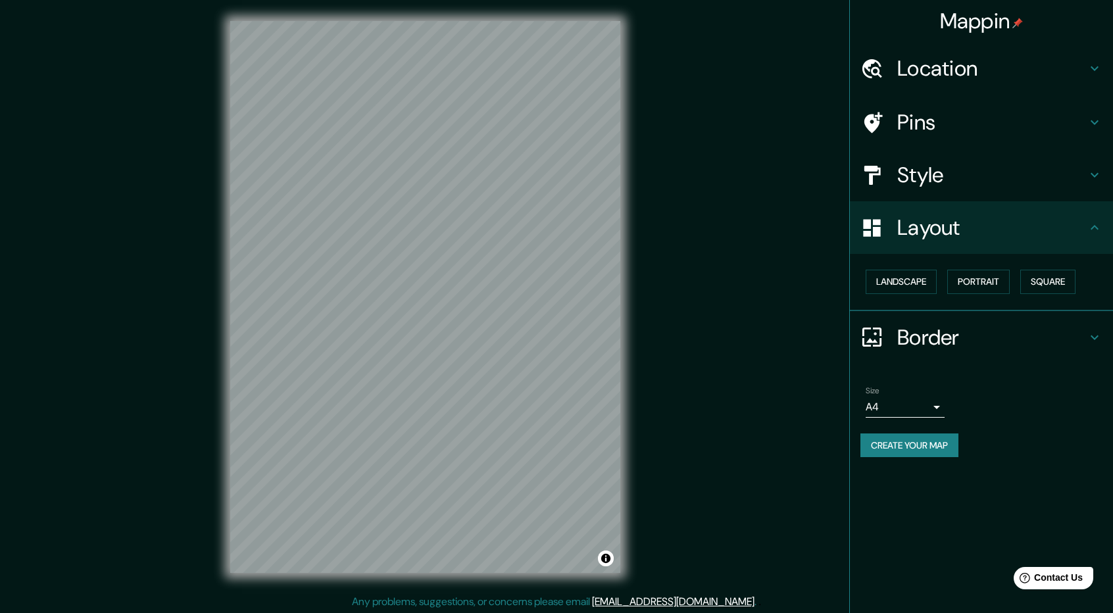
click at [637, 366] on div "© Mapbox © OpenStreetMap Improve this map" at bounding box center [425, 297] width 432 height 594
click at [941, 448] on button "Create your map" at bounding box center [909, 445] width 98 height 24
